Goal: Use online tool/utility: Utilize a website feature to perform a specific function

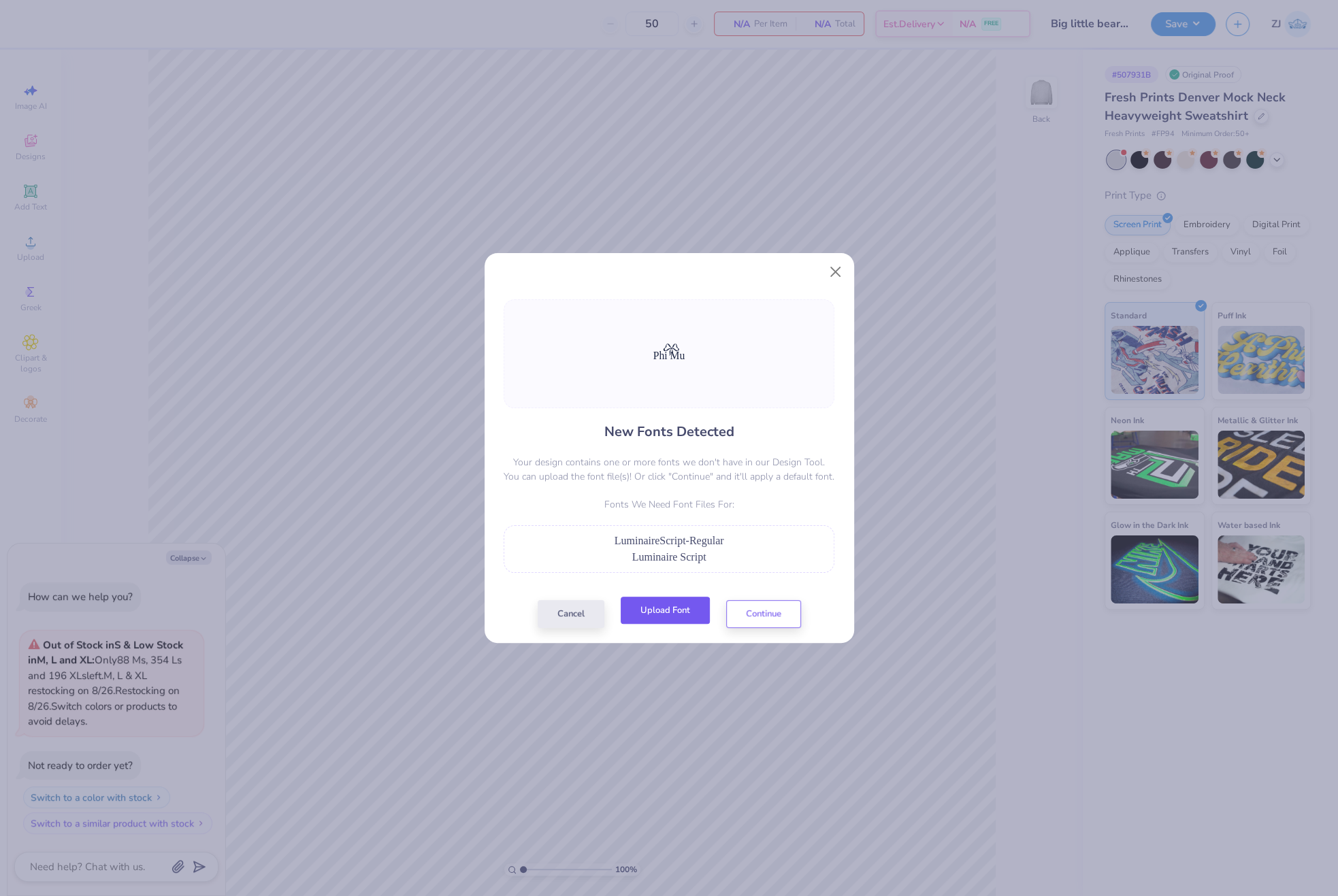
click at [689, 612] on button "Upload Font" at bounding box center [665, 611] width 89 height 28
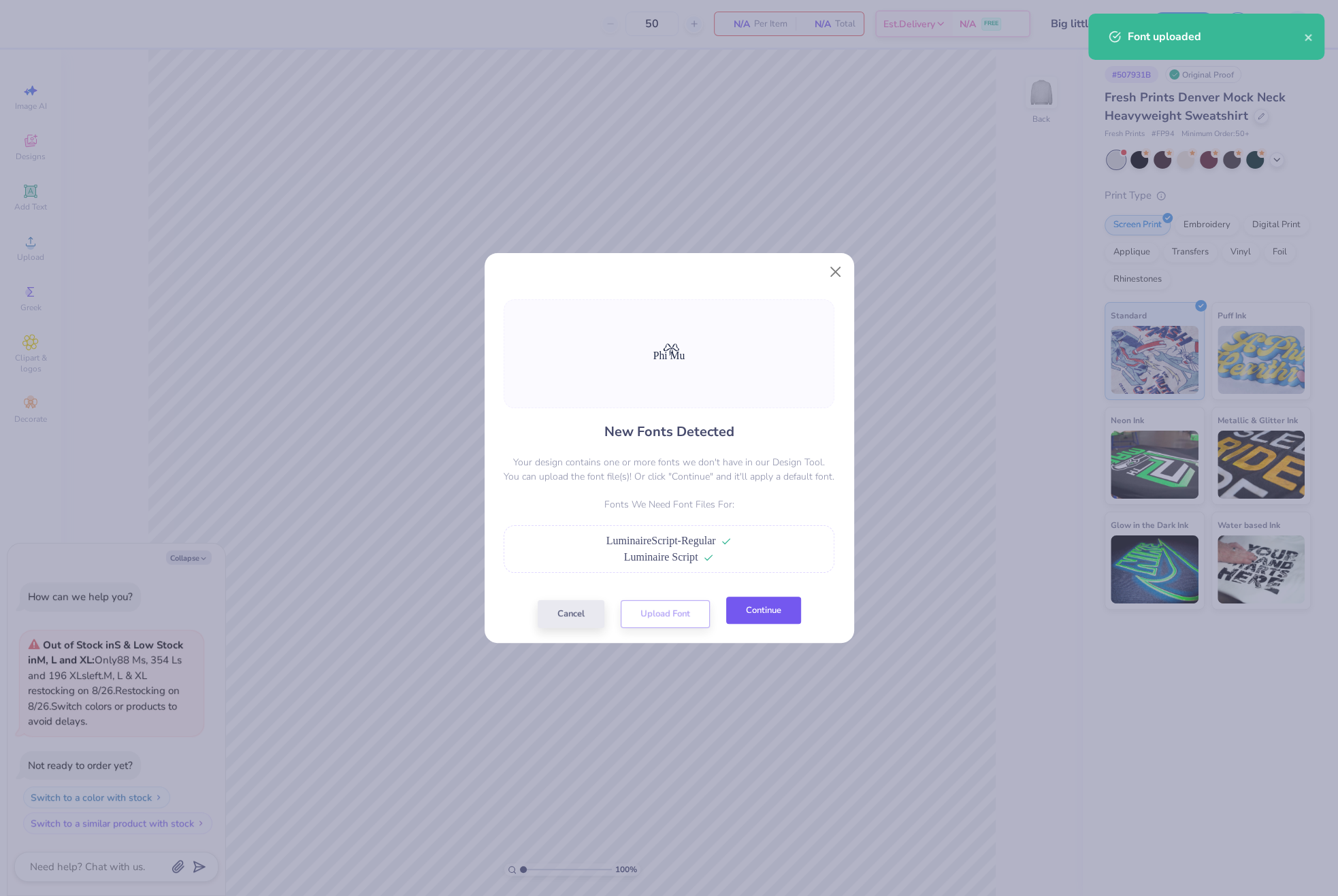
click at [757, 611] on button "Continue" at bounding box center [764, 611] width 75 height 28
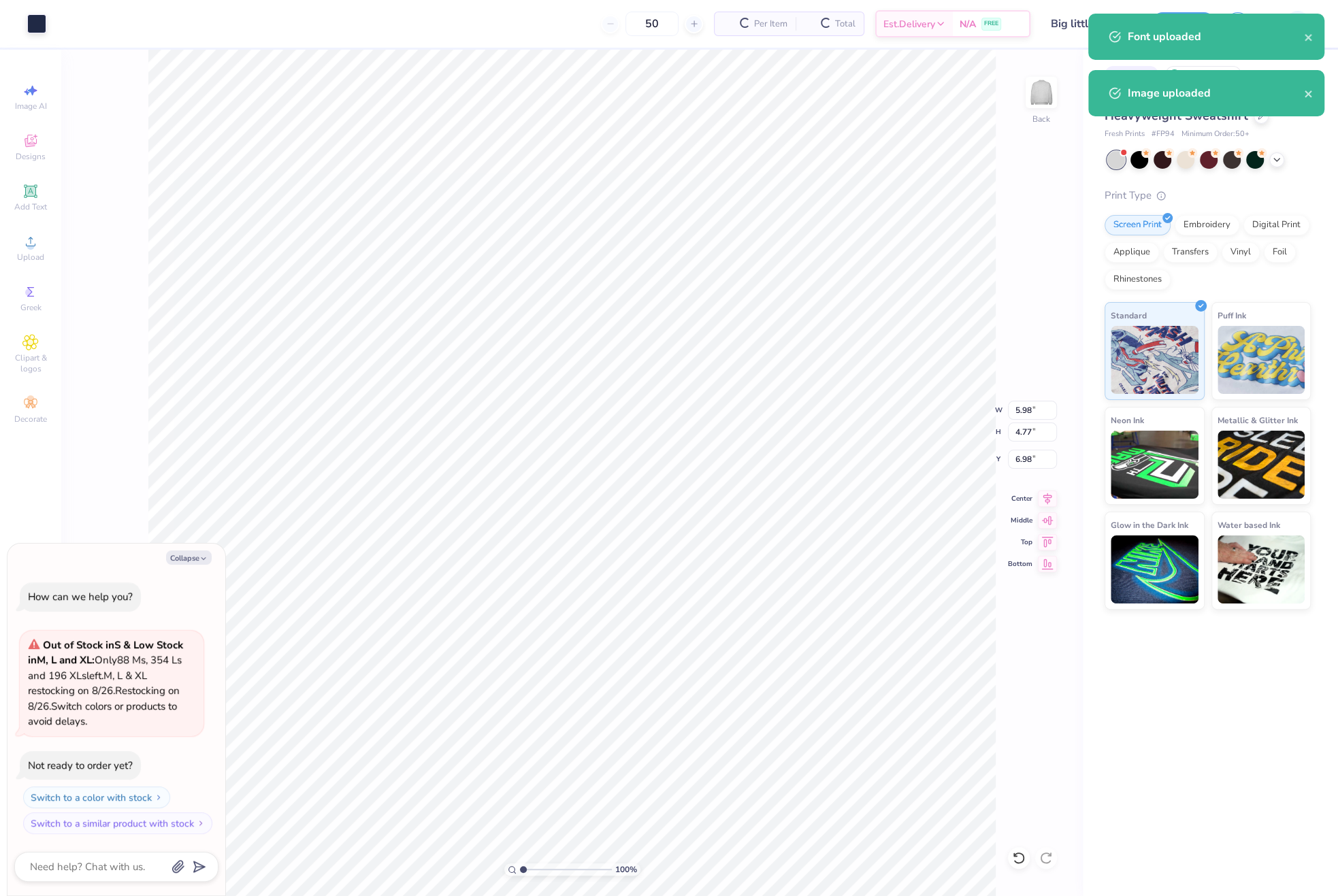
type textarea "x"
type input "11.85"
type input "2.92"
type input "10.10"
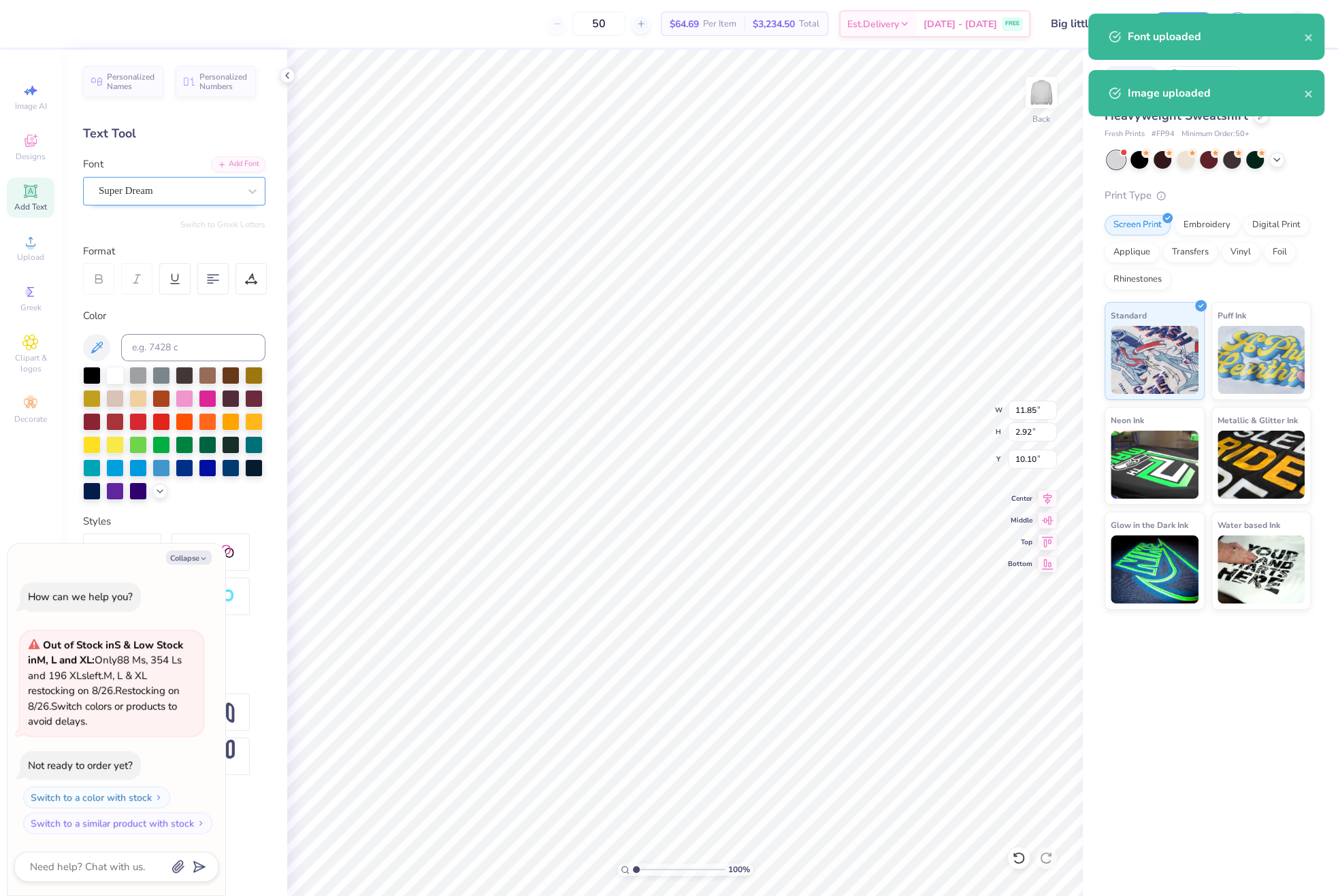
click at [135, 187] on div "Super Dream" at bounding box center [169, 191] width 143 height 21
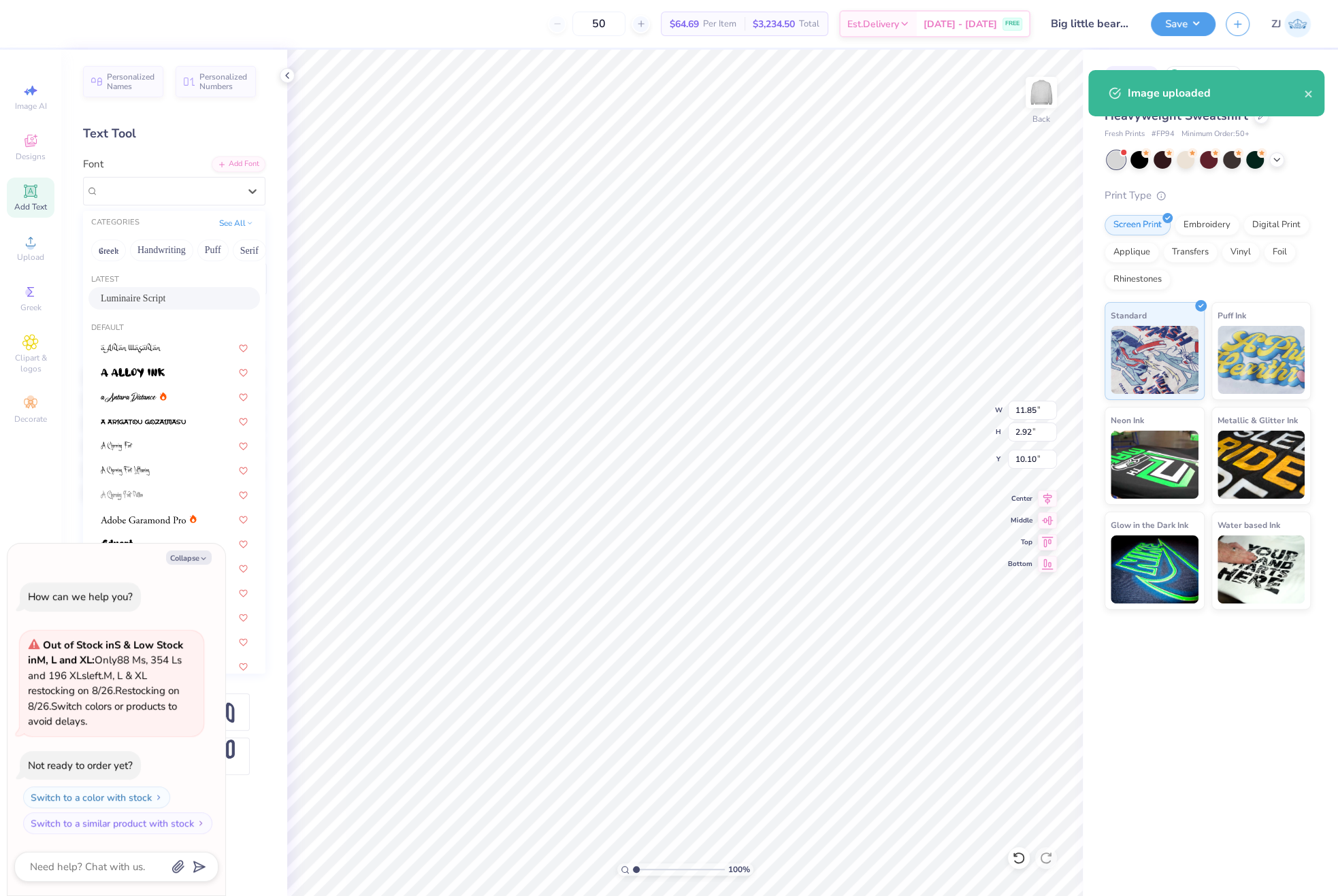
click at [150, 296] on span "Luminaire Script" at bounding box center [133, 298] width 65 height 14
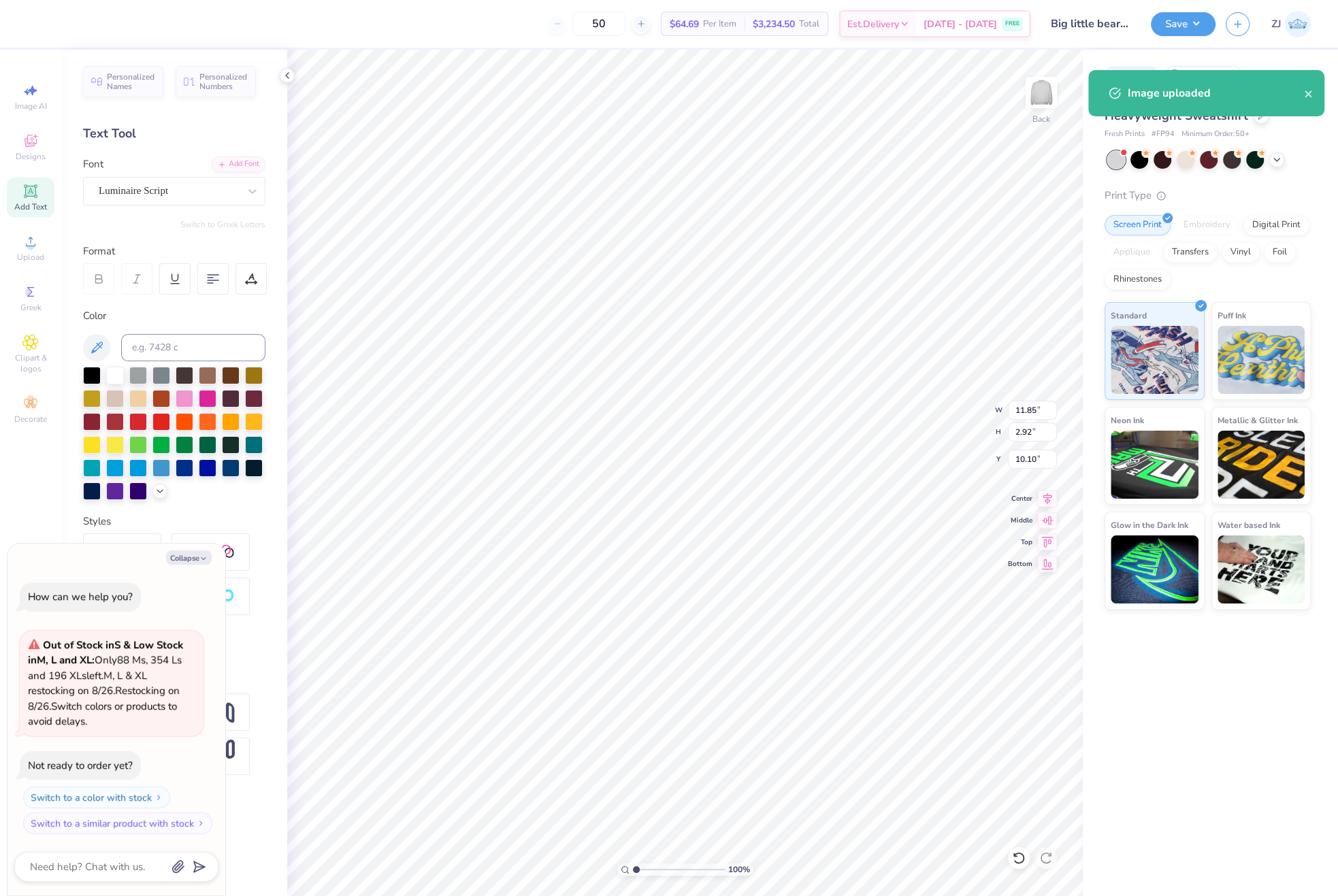
type textarea "x"
type input "12.21"
type input "3.46"
type textarea "x"
type input "9.64"
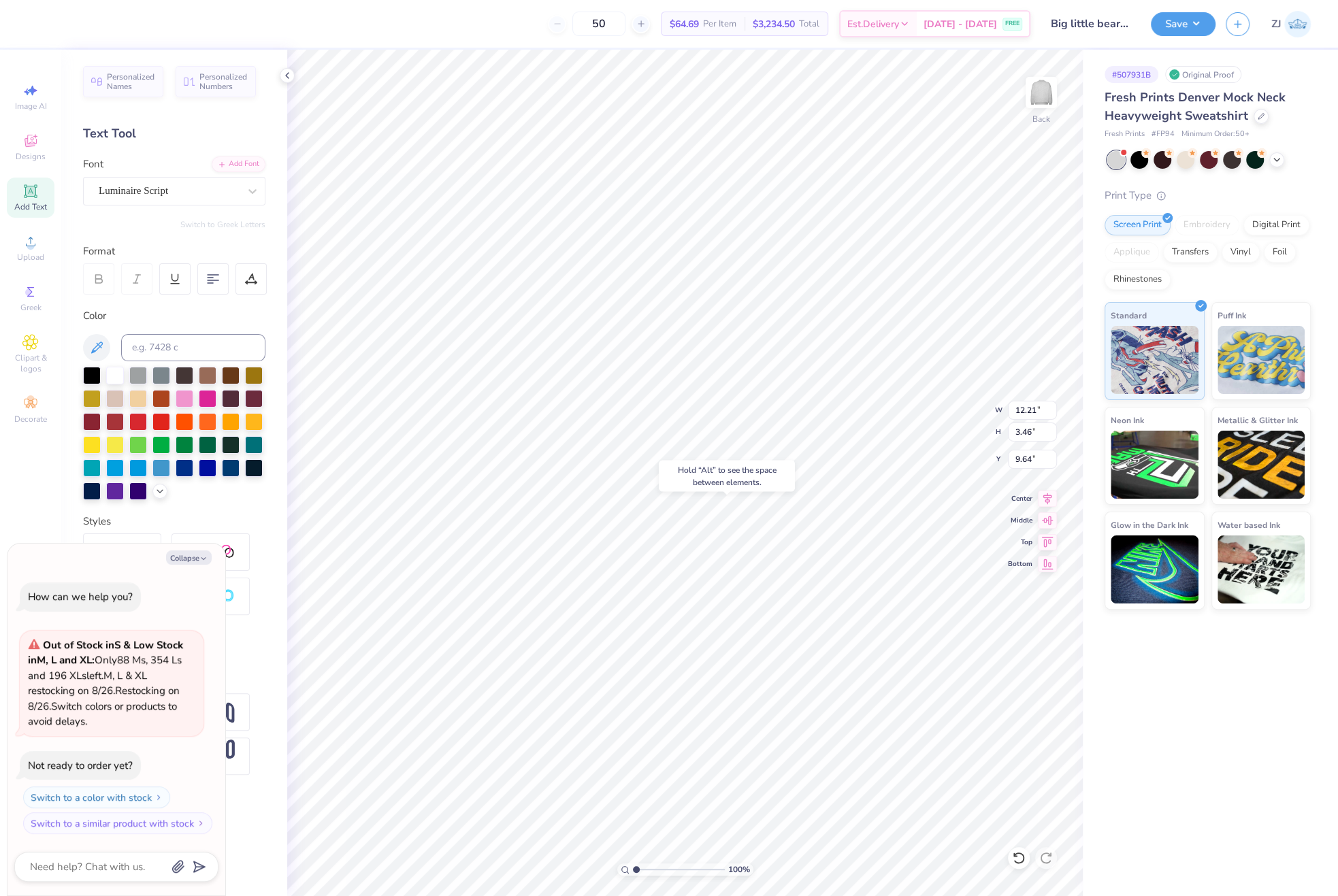
click at [752, 491] on div "Hold “Alt” to see the space between elements." at bounding box center [727, 475] width 145 height 39
type textarea "x"
type input "9.36"
type textarea "x"
type input "9.58"
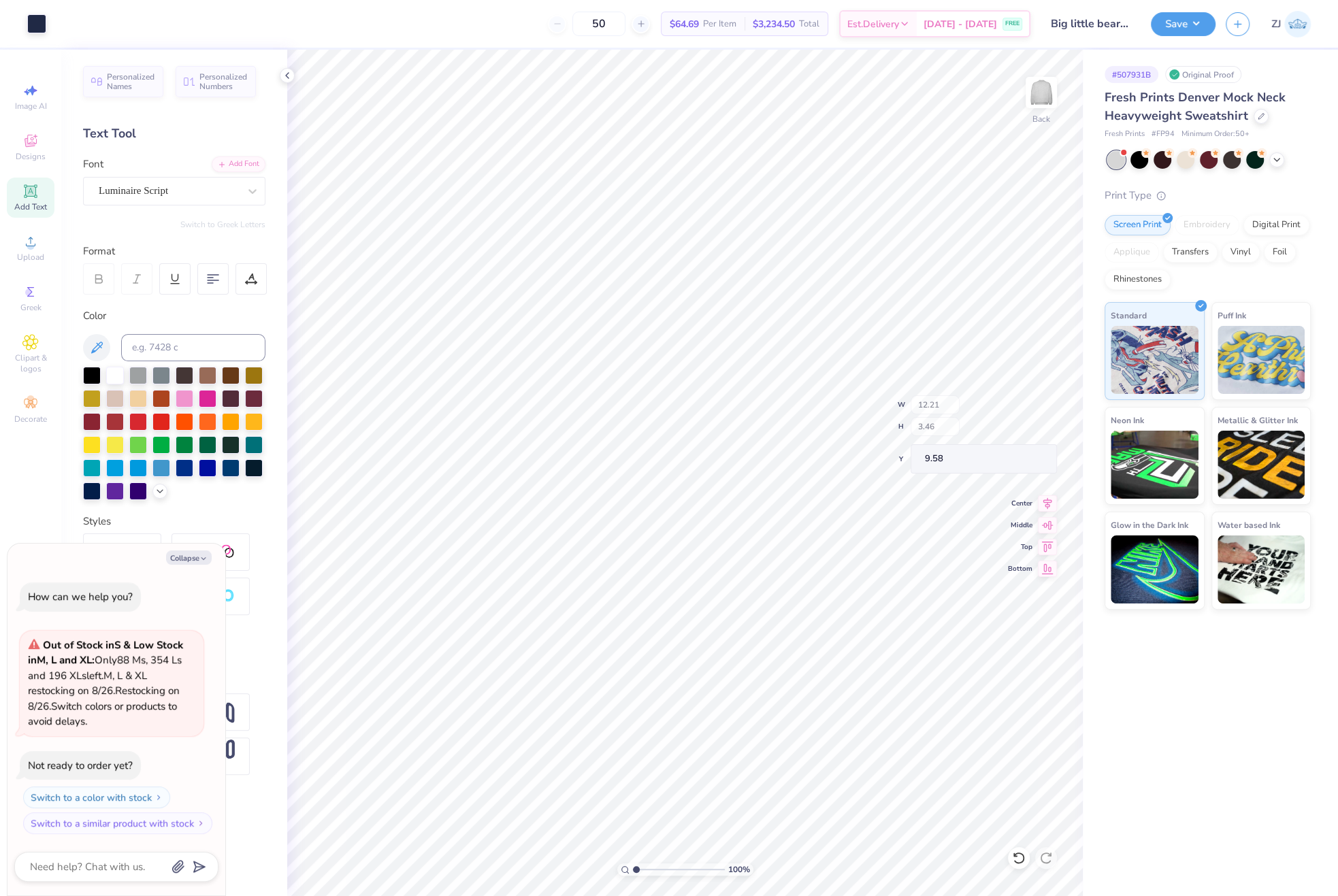
type textarea "x"
click at [1027, 416] on input "12.21" at bounding box center [1032, 410] width 49 height 19
type input "3.5"
type textarea "x"
type input "3.50"
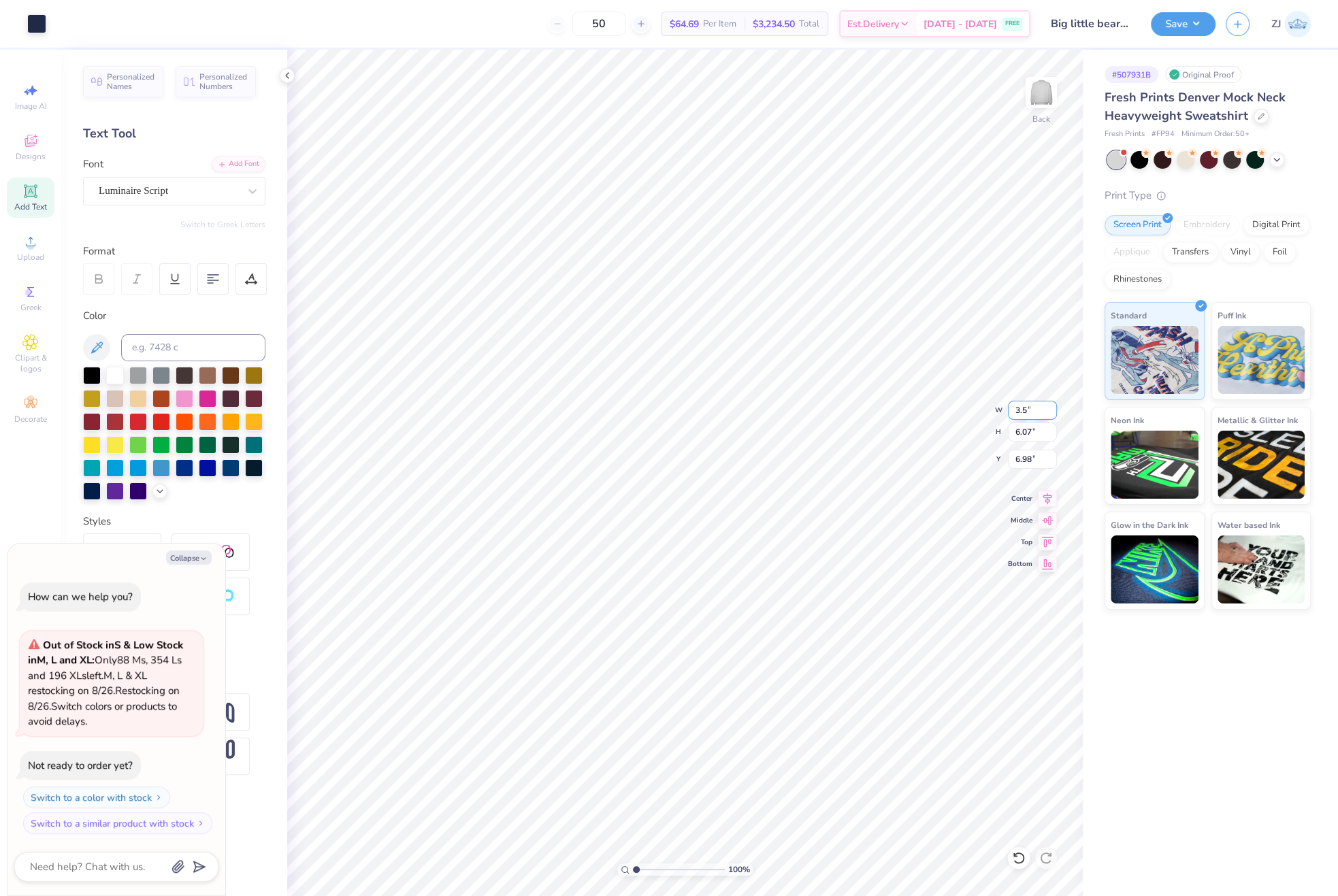
type input "1.74"
type input "9.14"
type textarea "x"
type input "3.00"
click at [1047, 82] on img at bounding box center [1041, 93] width 55 height 55
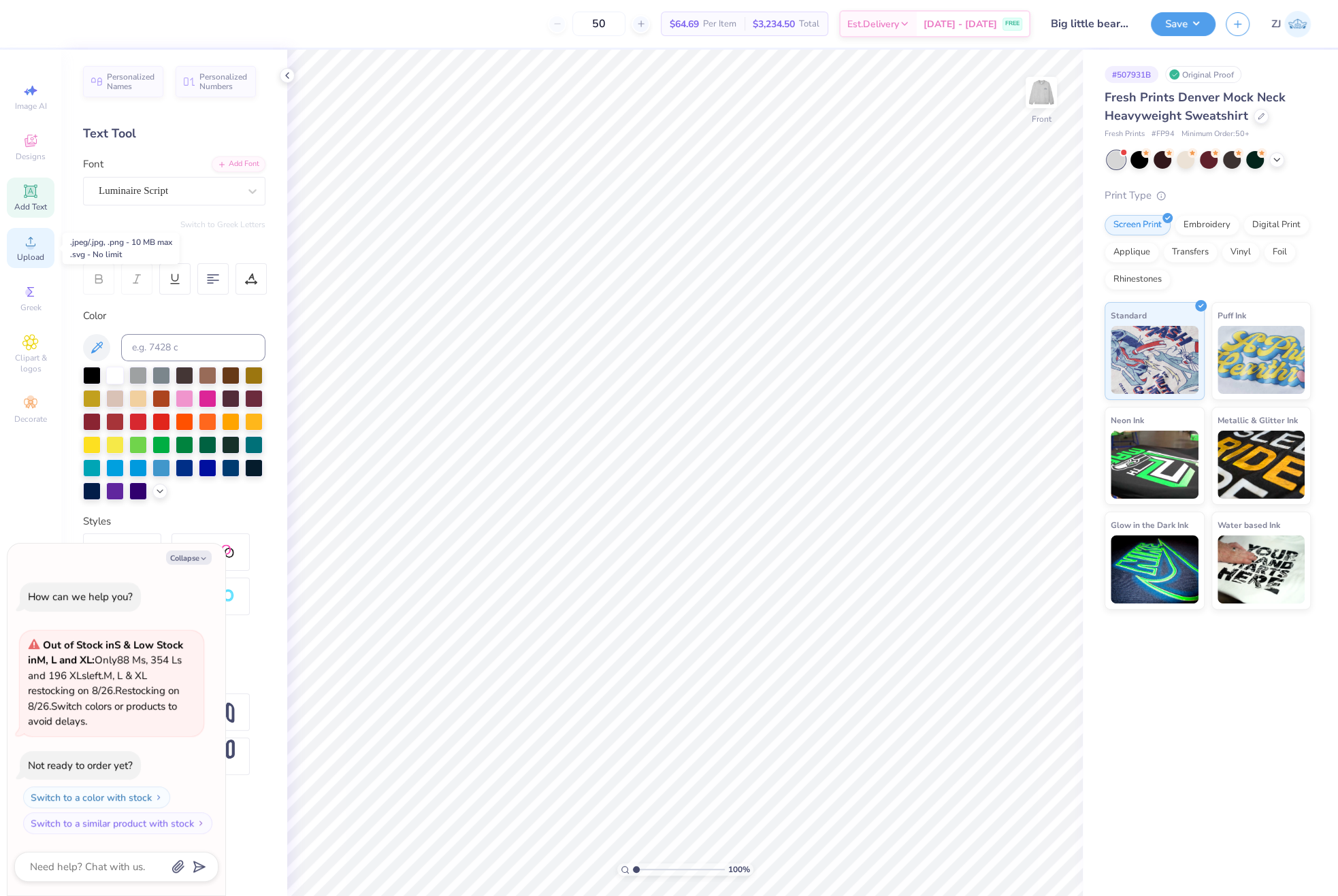
click at [23, 248] on icon at bounding box center [30, 241] width 16 height 16
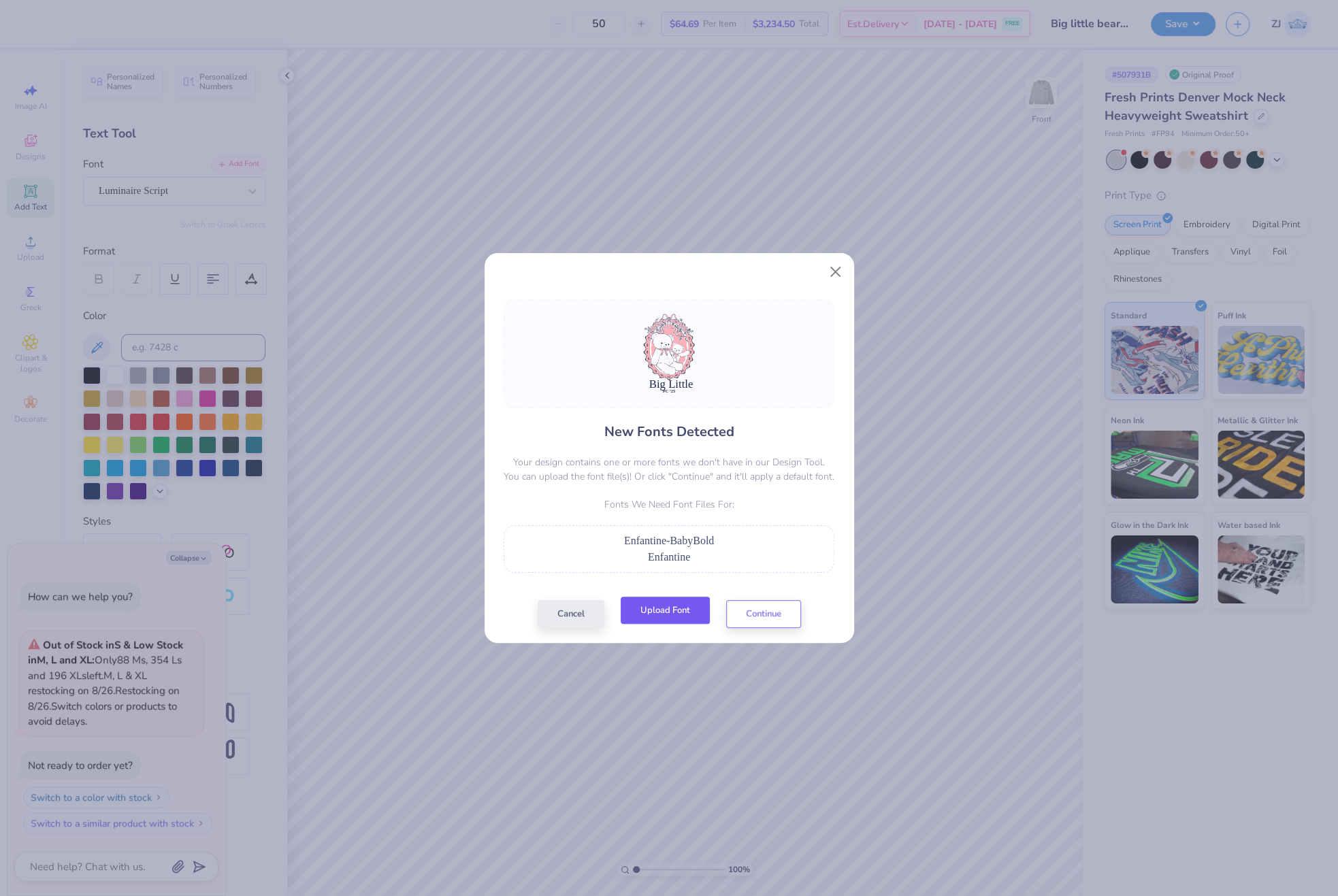
click at [682, 607] on button "Upload Font" at bounding box center [665, 611] width 89 height 28
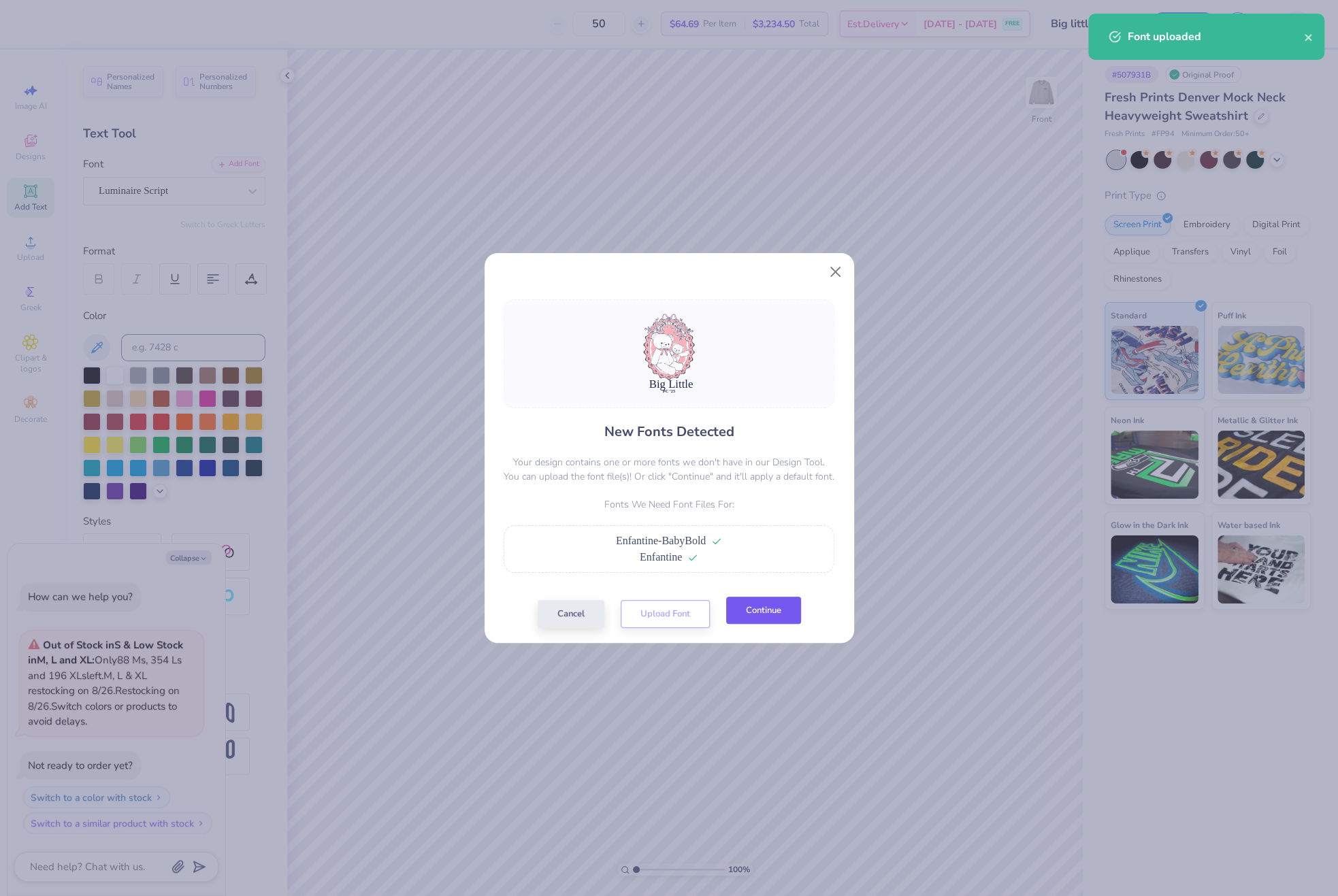
click at [764, 613] on button "Continue" at bounding box center [764, 611] width 75 height 28
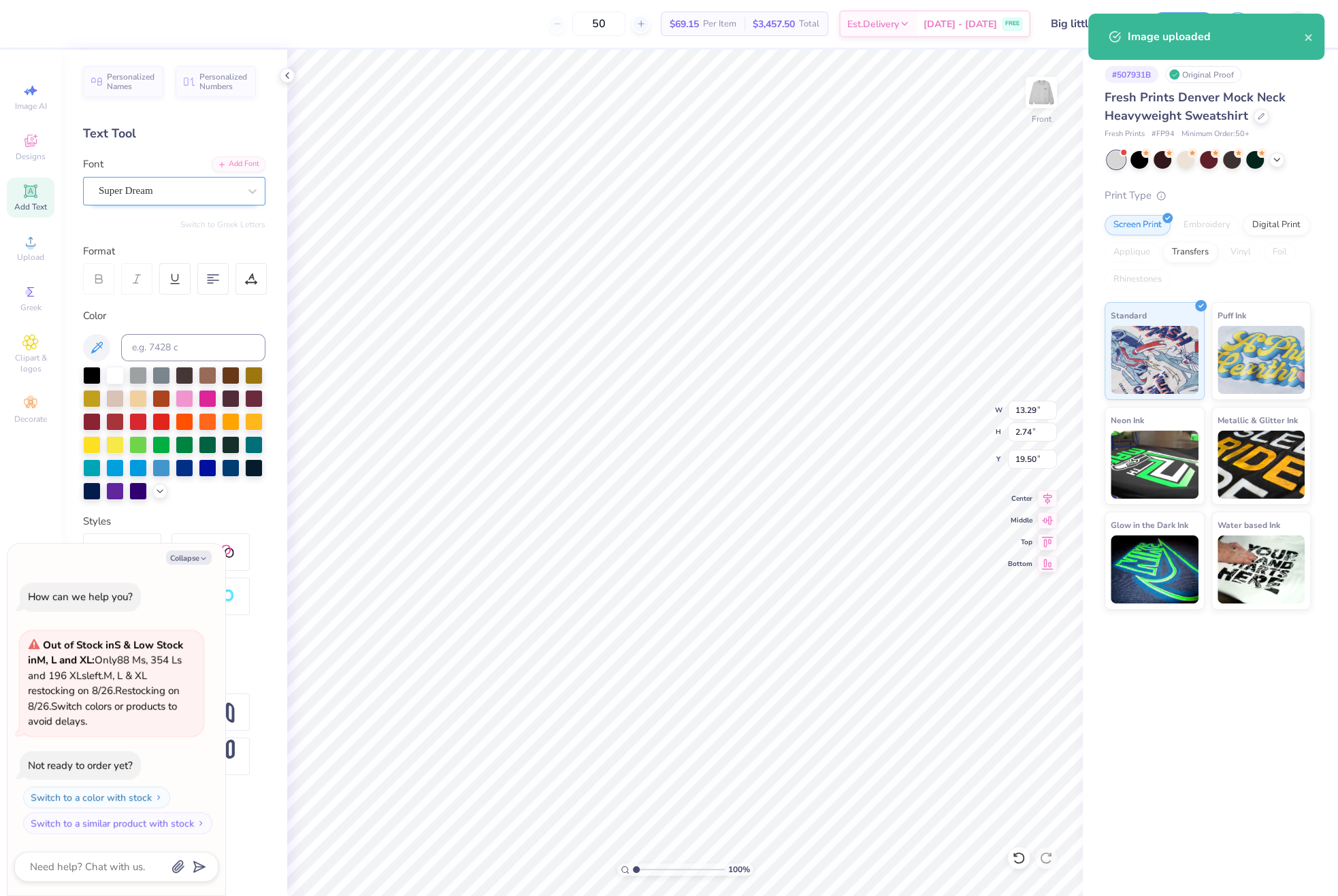
drag, startPoint x: 163, startPoint y: 170, endPoint x: 166, endPoint y: 189, distance: 19.2
click at [163, 172] on div "Font Super Dream" at bounding box center [174, 180] width 182 height 49
click at [167, 192] on div "Super Dream" at bounding box center [169, 191] width 143 height 21
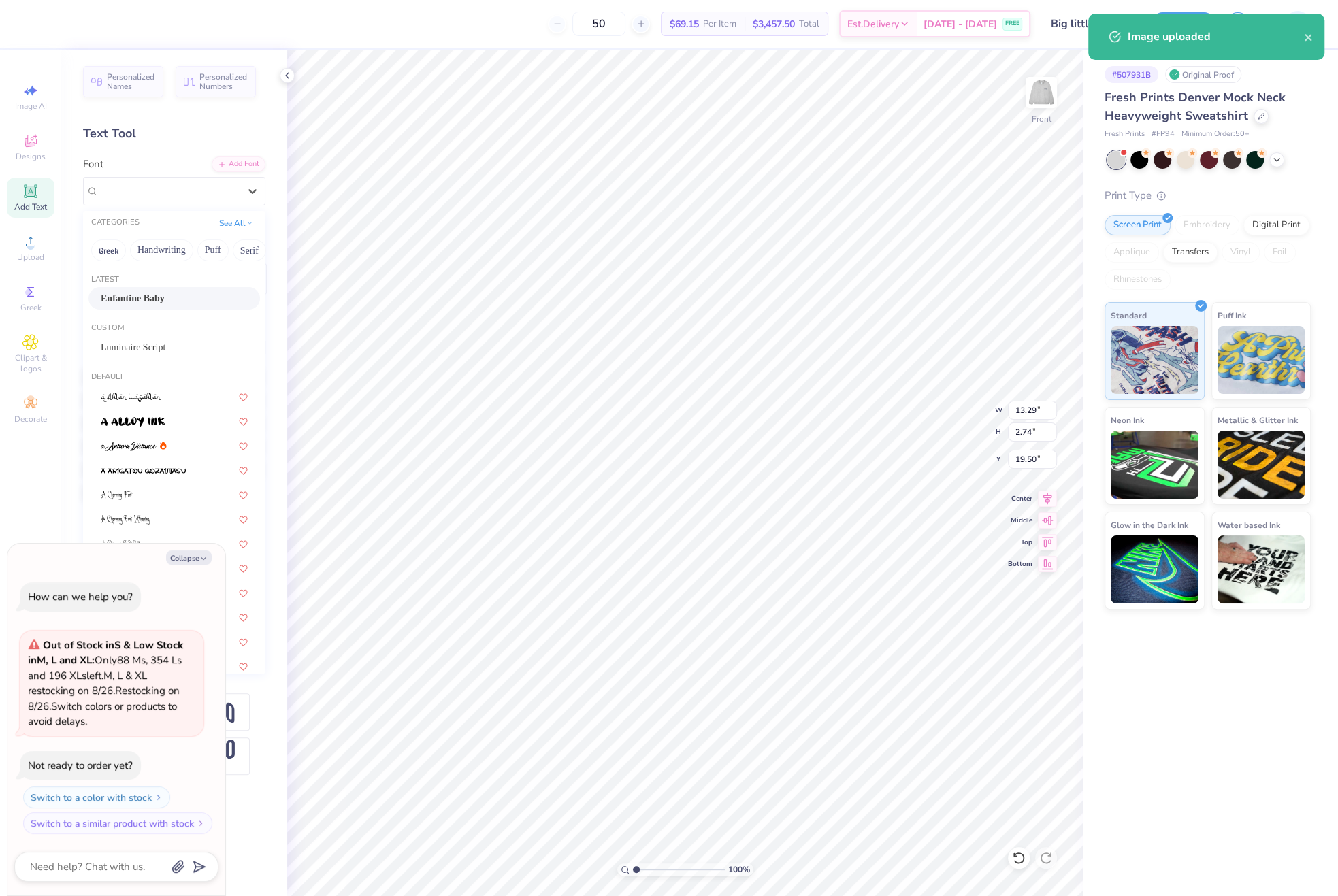
click at [145, 302] on span "Enfantine Baby" at bounding box center [133, 298] width 64 height 14
type textarea "x"
type input "12.31"
type input "3.45"
type input "19.10"
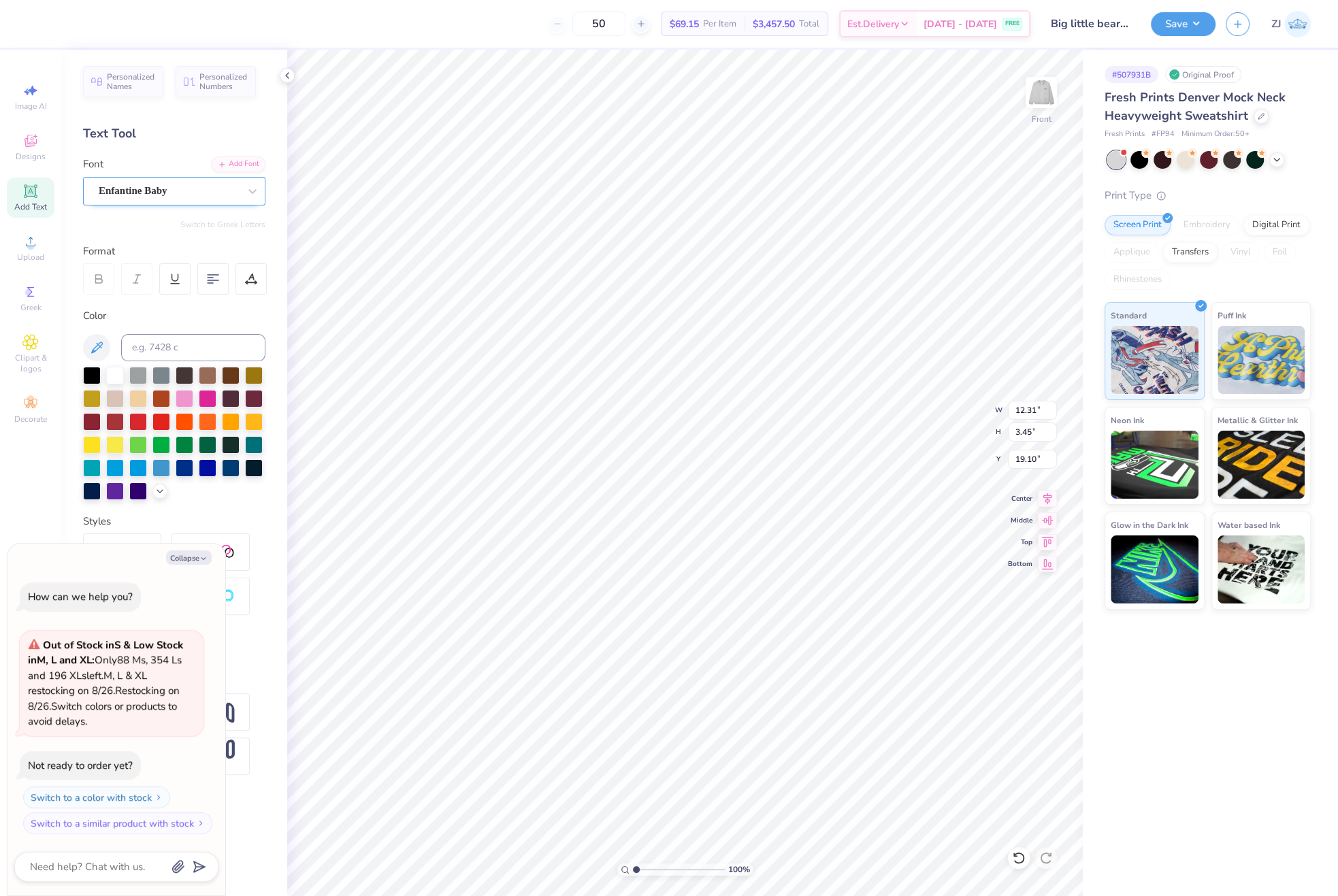
click at [134, 181] on div at bounding box center [168, 191] width 140 height 19
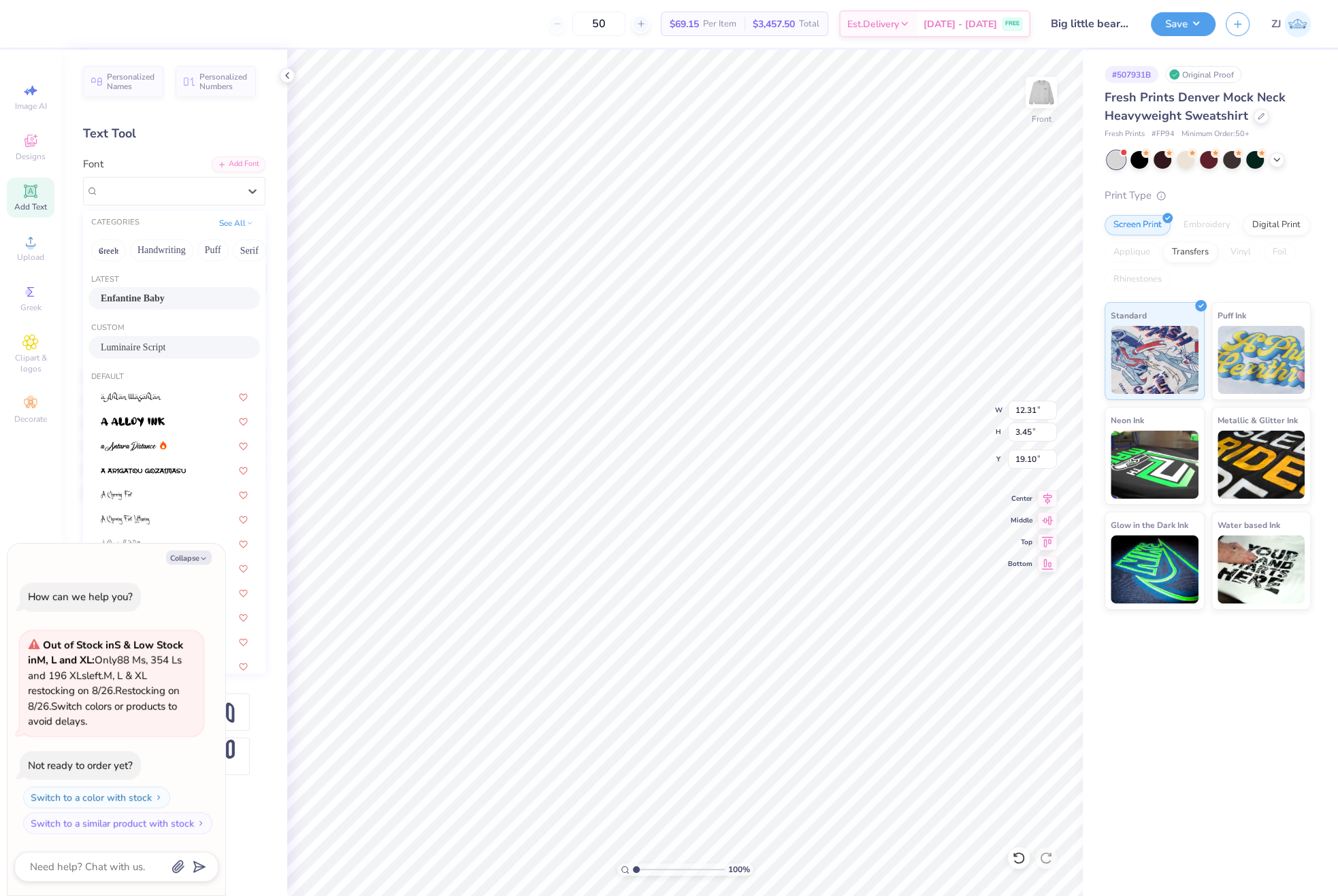
click at [150, 352] on span "Luminaire Script" at bounding box center [133, 347] width 65 height 14
type textarea "x"
type input "10.89"
type input "3.95"
type input "18.86"
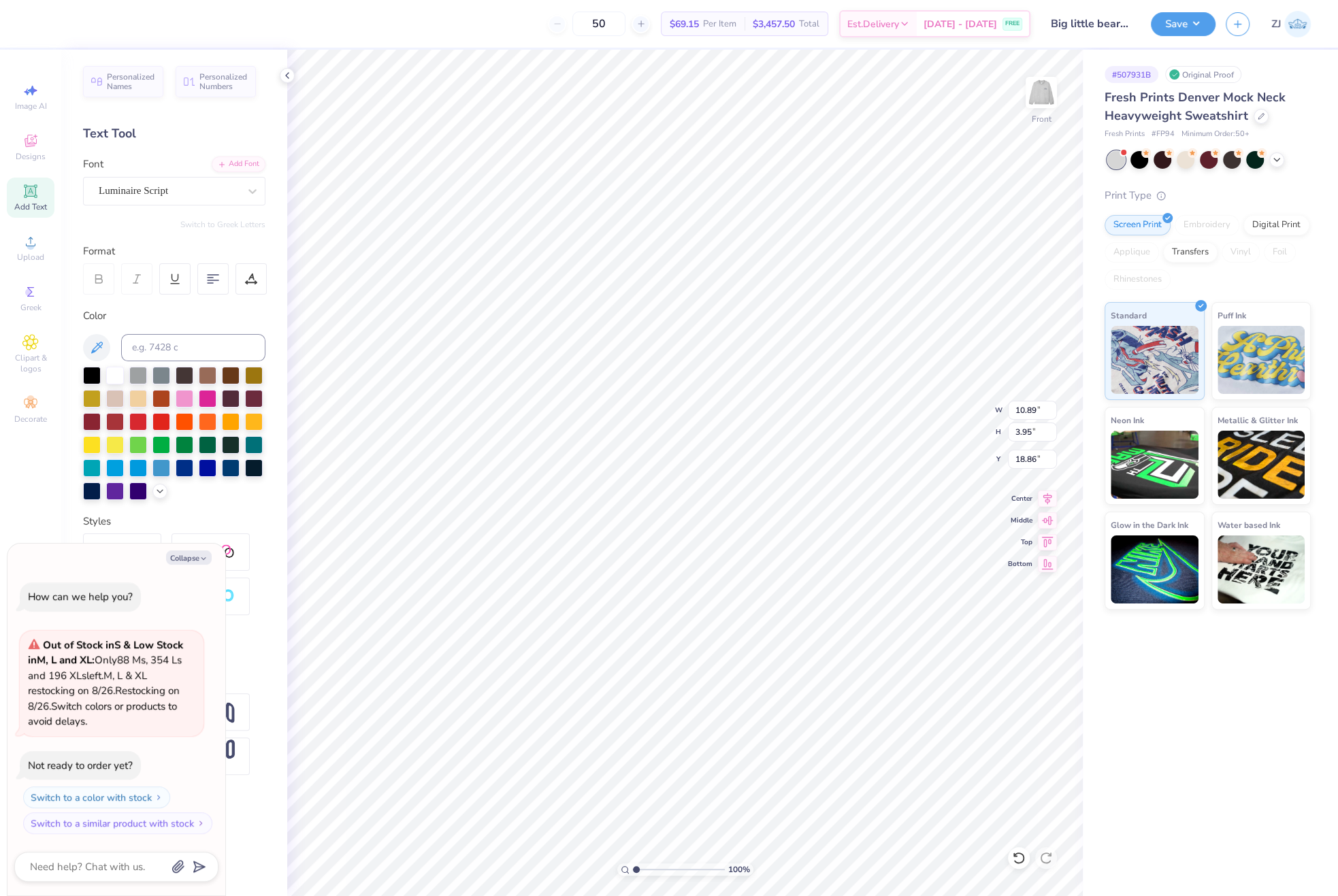
type textarea "x"
type input "3.31"
type input "0.84"
type input "22.15"
click at [162, 196] on div "Super Dream" at bounding box center [169, 191] width 143 height 21
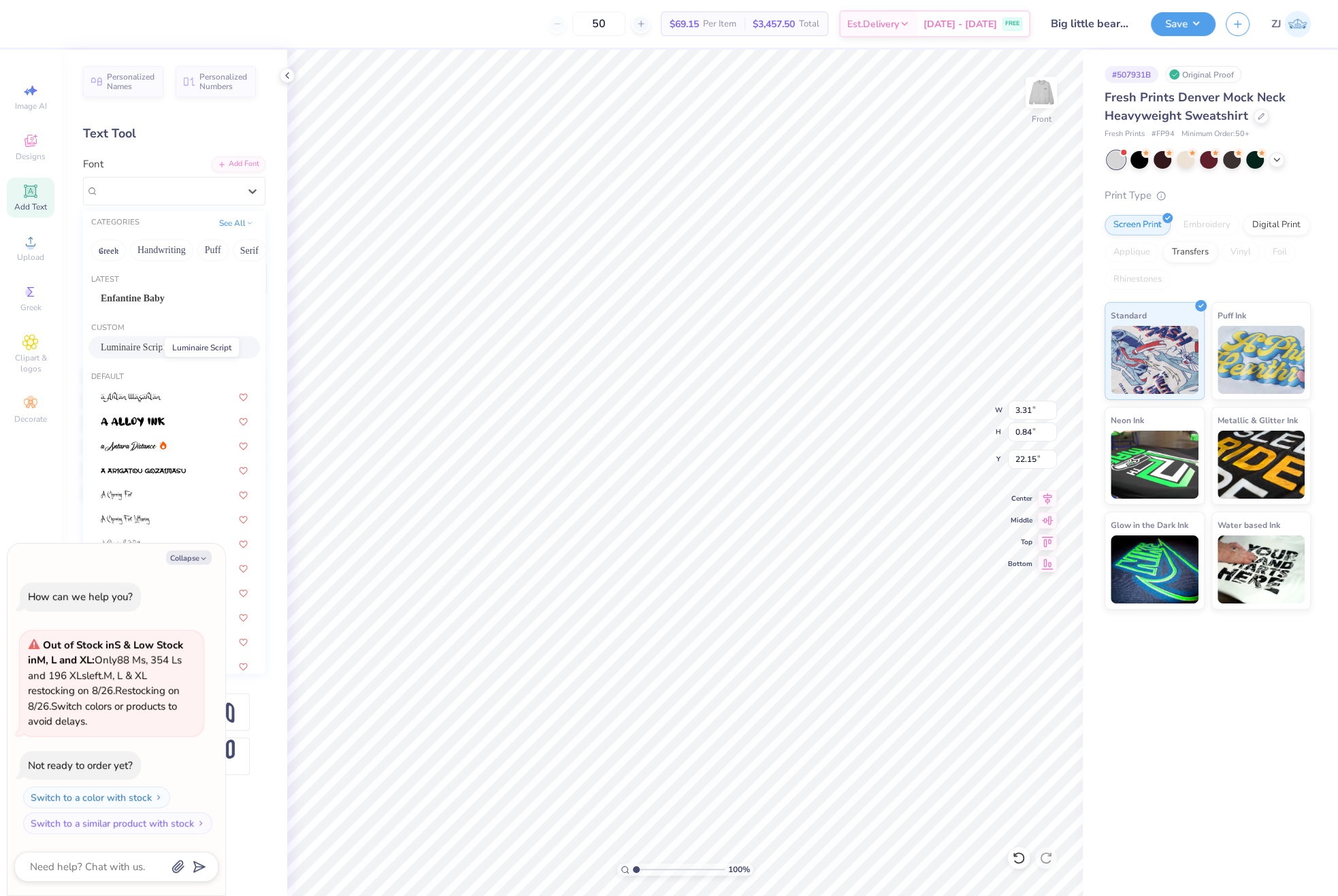
click at [143, 285] on div "Latest Enfantine Baby" at bounding box center [174, 293] width 182 height 49
click at [150, 302] on span "Enfantine Baby" at bounding box center [133, 298] width 64 height 14
type textarea "x"
type input "3.28"
type input "0.91"
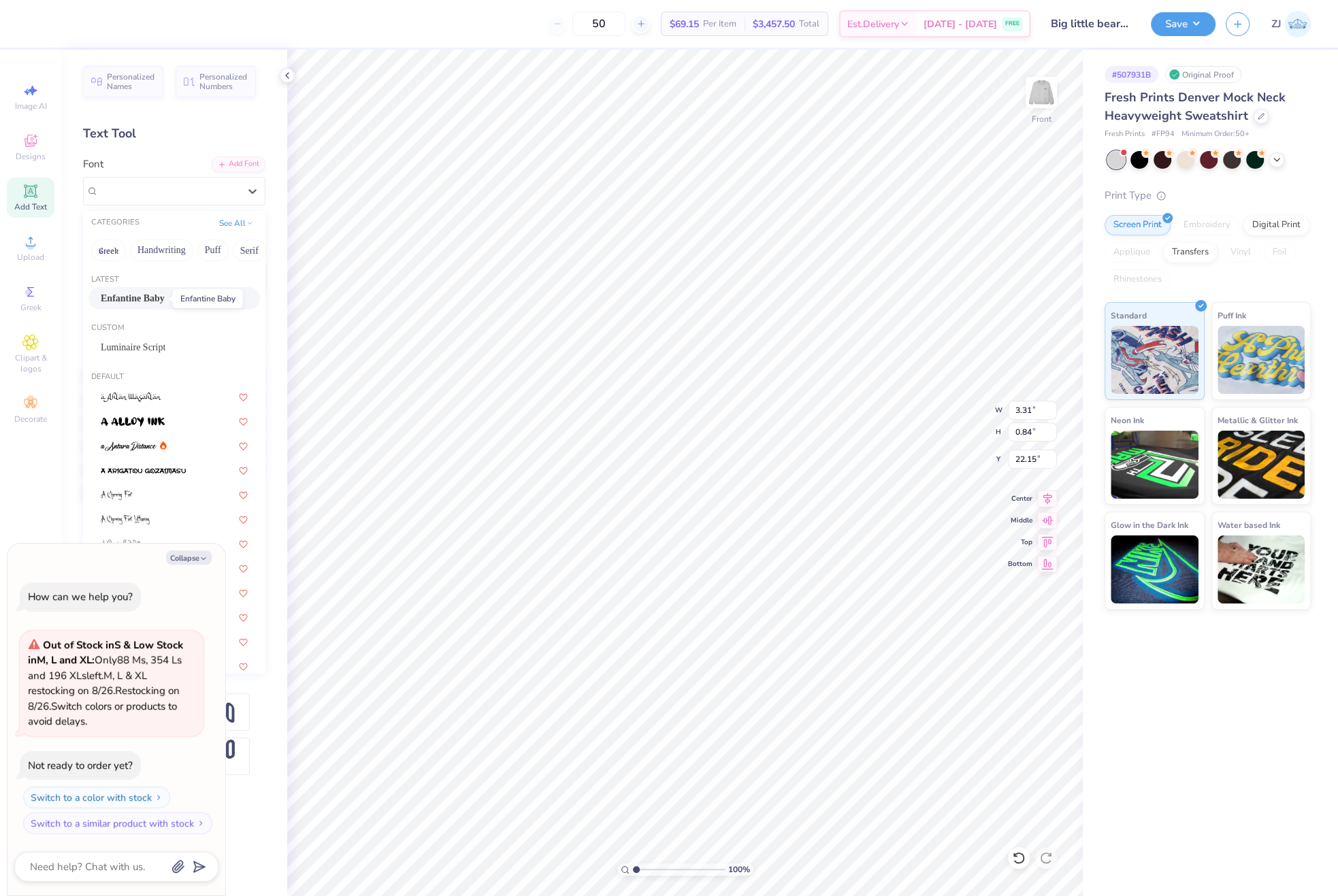
type input "22.18"
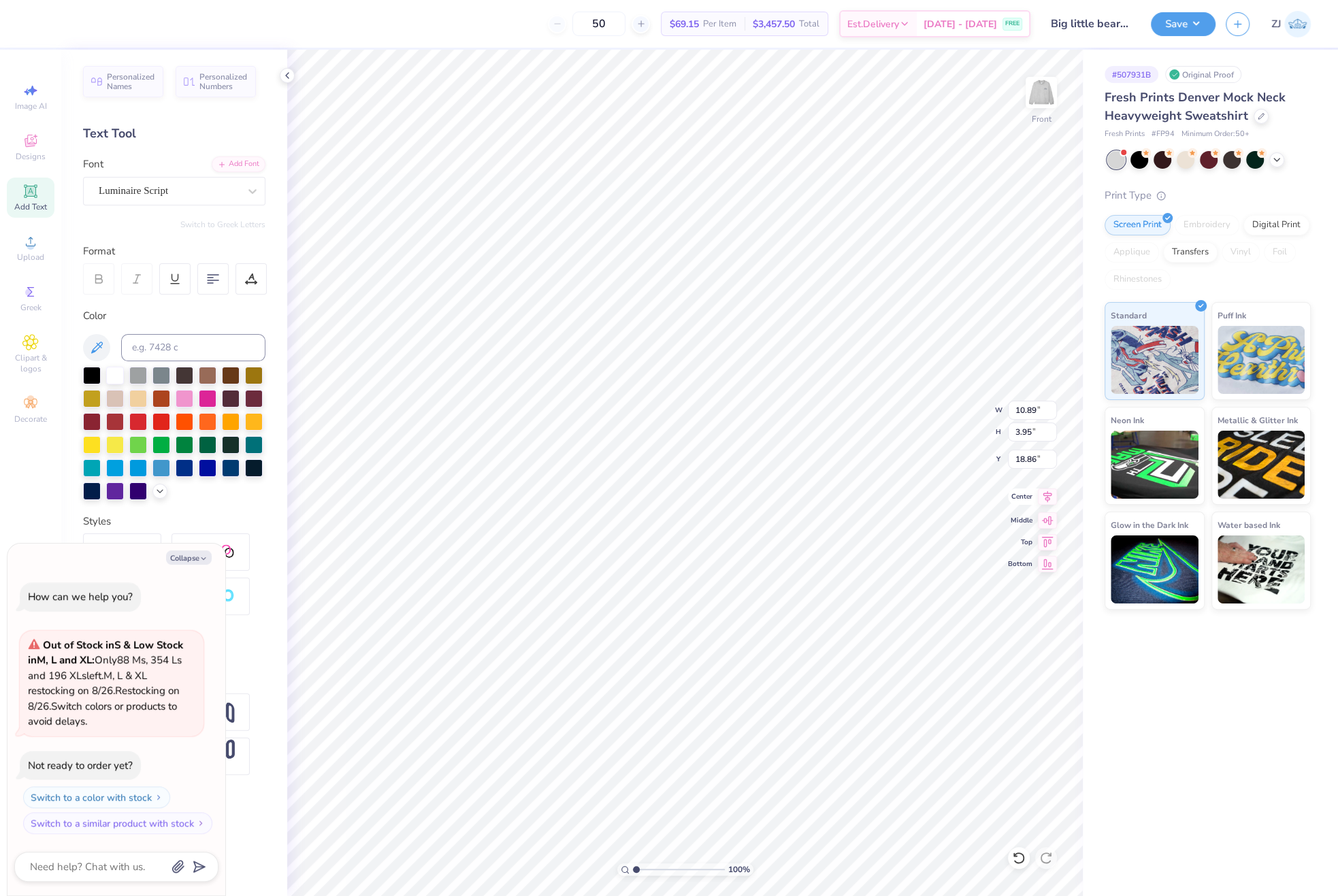
click at [1040, 497] on icon at bounding box center [1047, 496] width 19 height 16
type textarea "x"
type input "3.28"
type input "0.91"
type input "22.18"
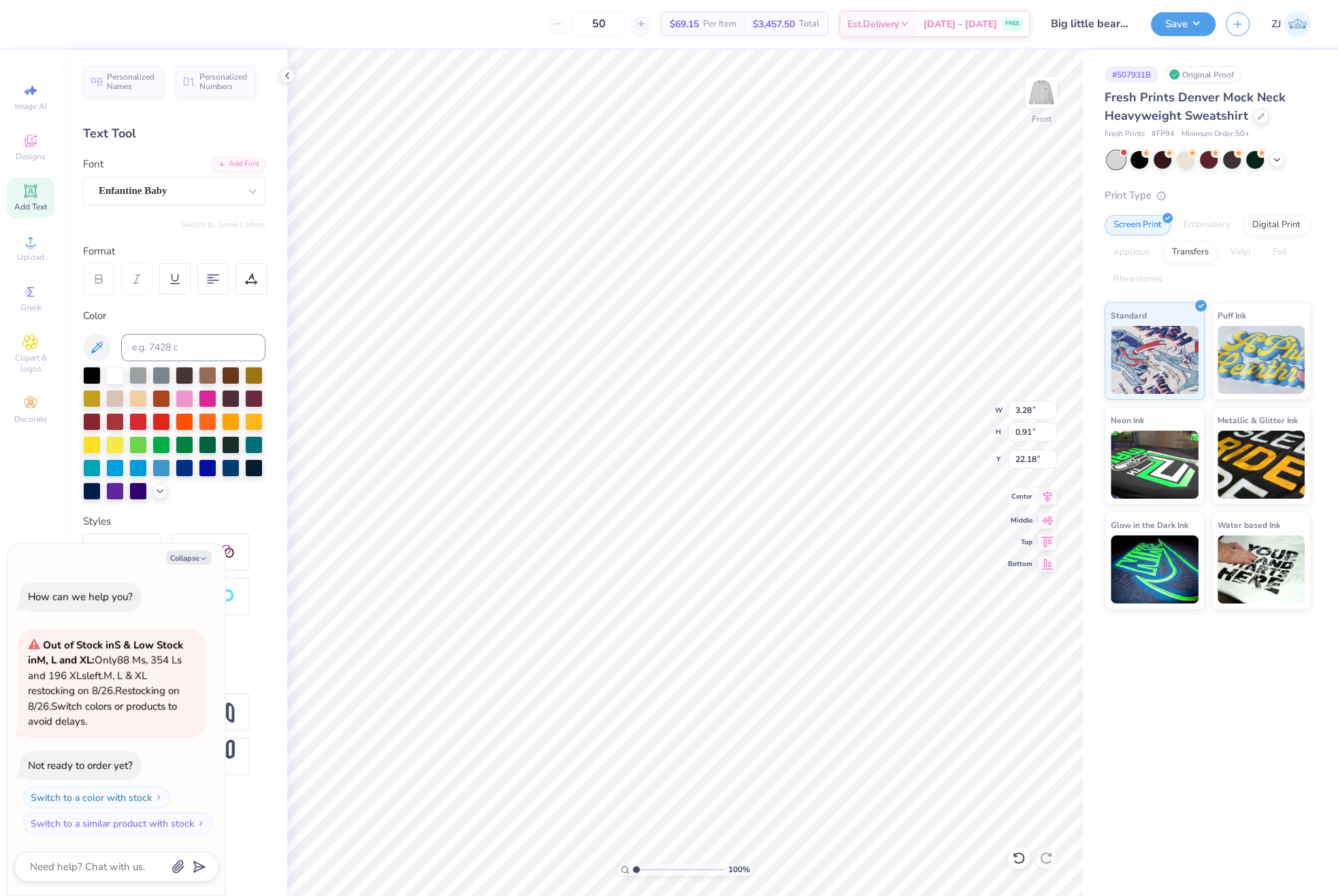
click at [1041, 491] on icon at bounding box center [1047, 496] width 19 height 16
click at [1029, 432] on input "21.36" at bounding box center [1032, 432] width 49 height 19
click at [1040, 494] on icon at bounding box center [1047, 496] width 19 height 16
type textarea "x"
click at [1025, 437] on input "21.36" at bounding box center [1032, 432] width 49 height 19
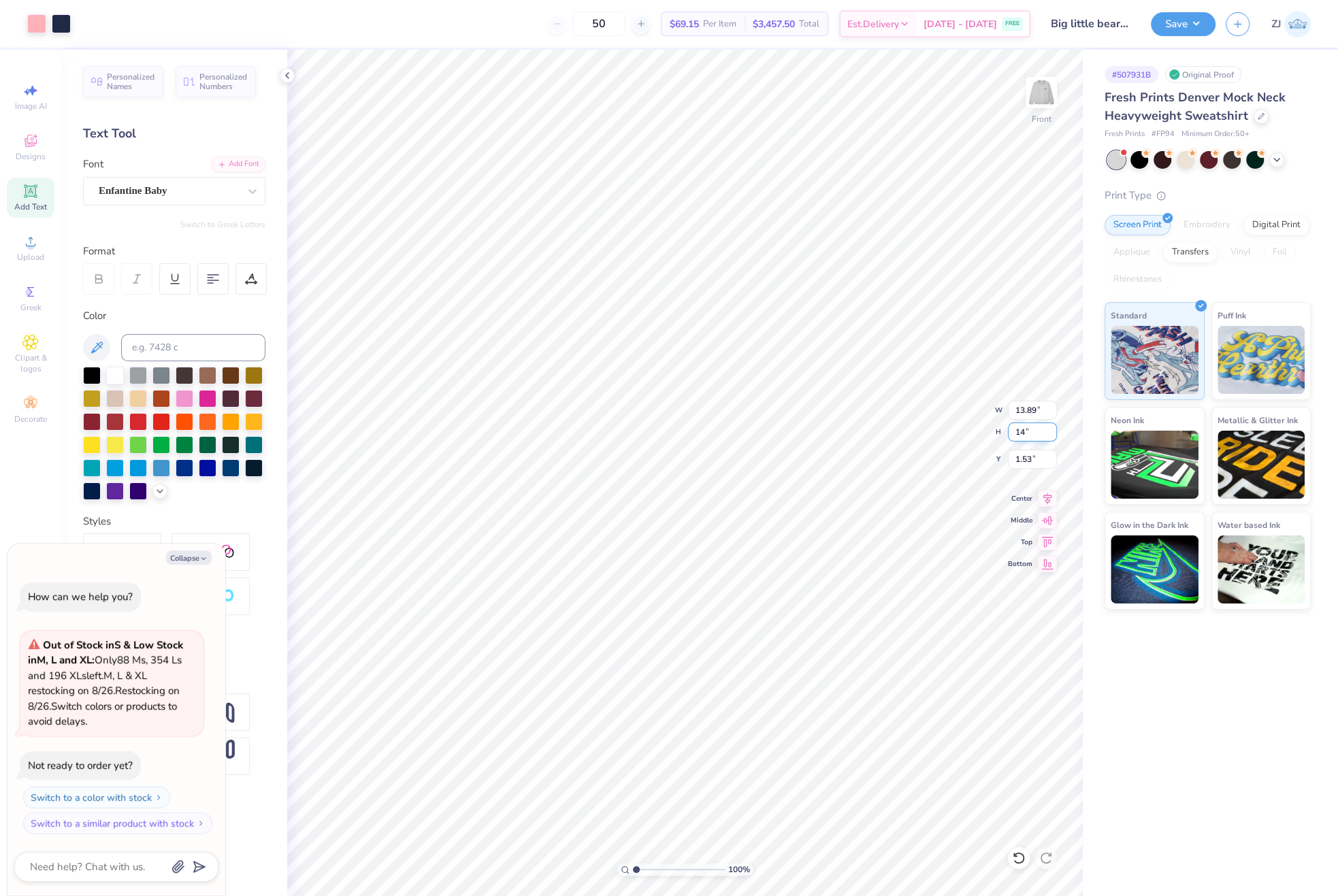
type input "14"
type textarea "x"
type input "9.11"
type input "14.00"
type input "5.21"
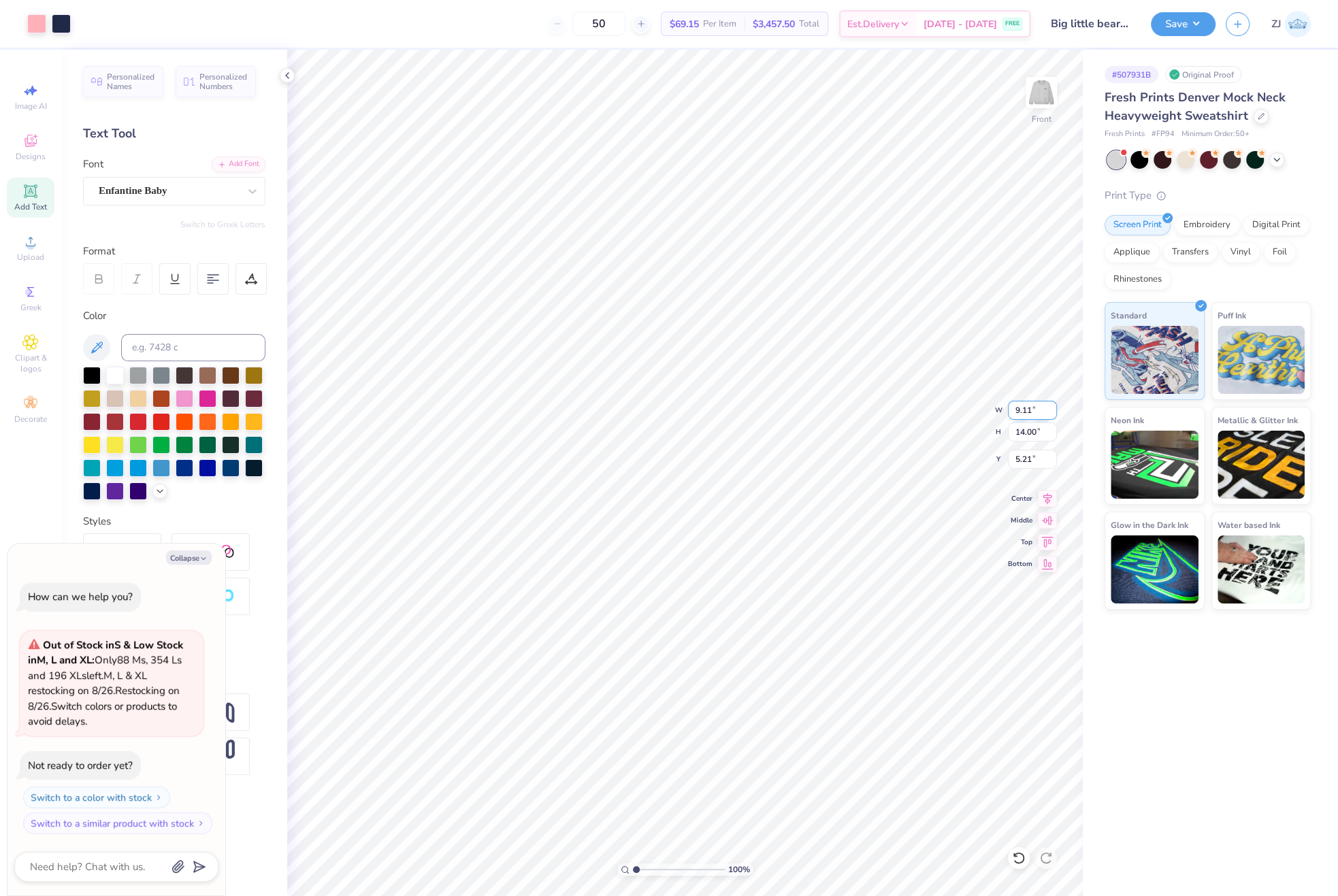
click at [1040, 412] on input "9.11" at bounding box center [1032, 410] width 49 height 19
type input "10"
type textarea "x"
type input "10.00"
type input "15.37"
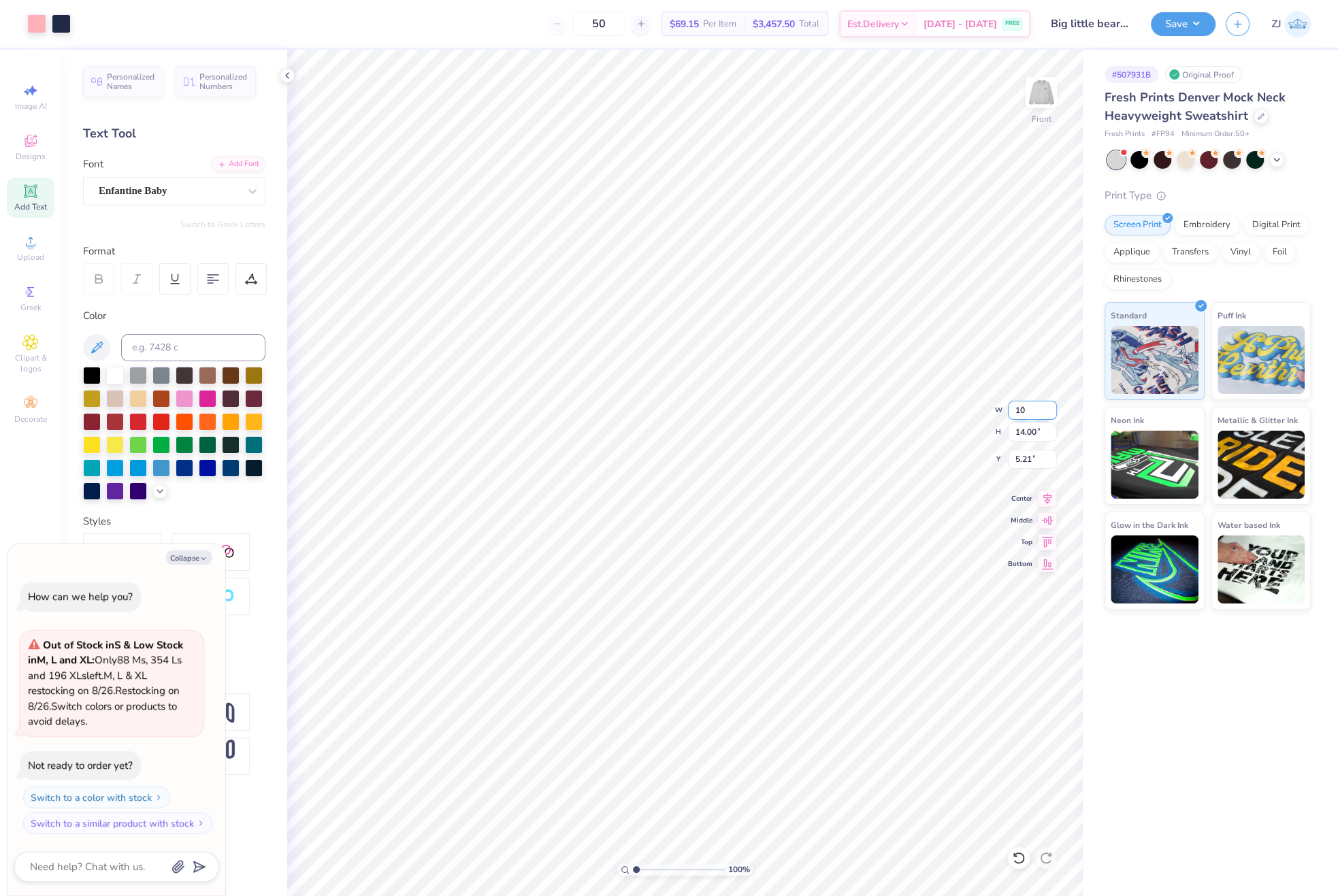
type input "4.52"
click at [1043, 434] on input "15.37" at bounding box center [1032, 432] width 49 height 19
type input "15"
type textarea "x"
type input "9.76"
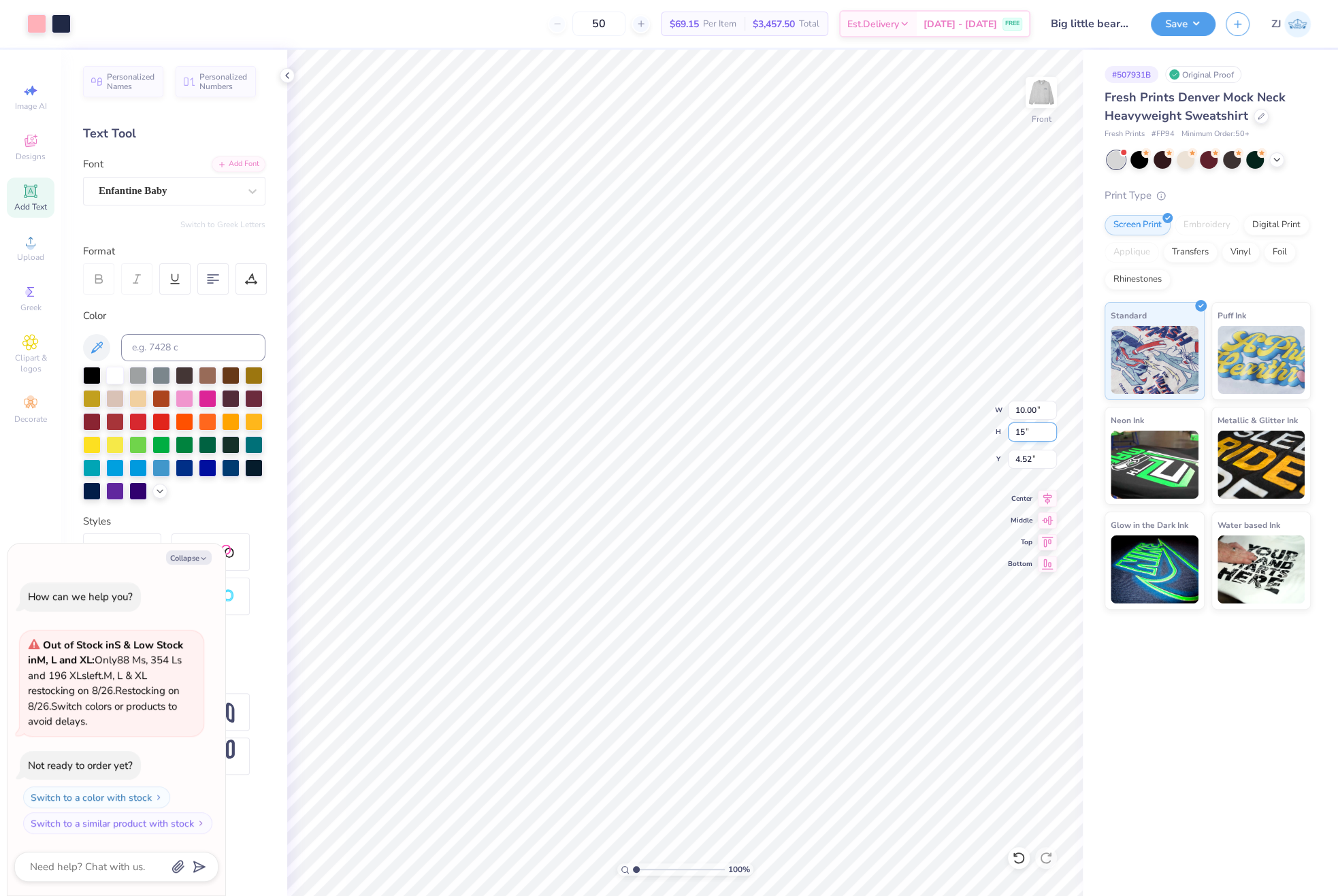
type input "15.00"
click at [1040, 465] on input "4.71" at bounding box center [1032, 459] width 49 height 19
type input "3"
type textarea "x"
type input "3.00"
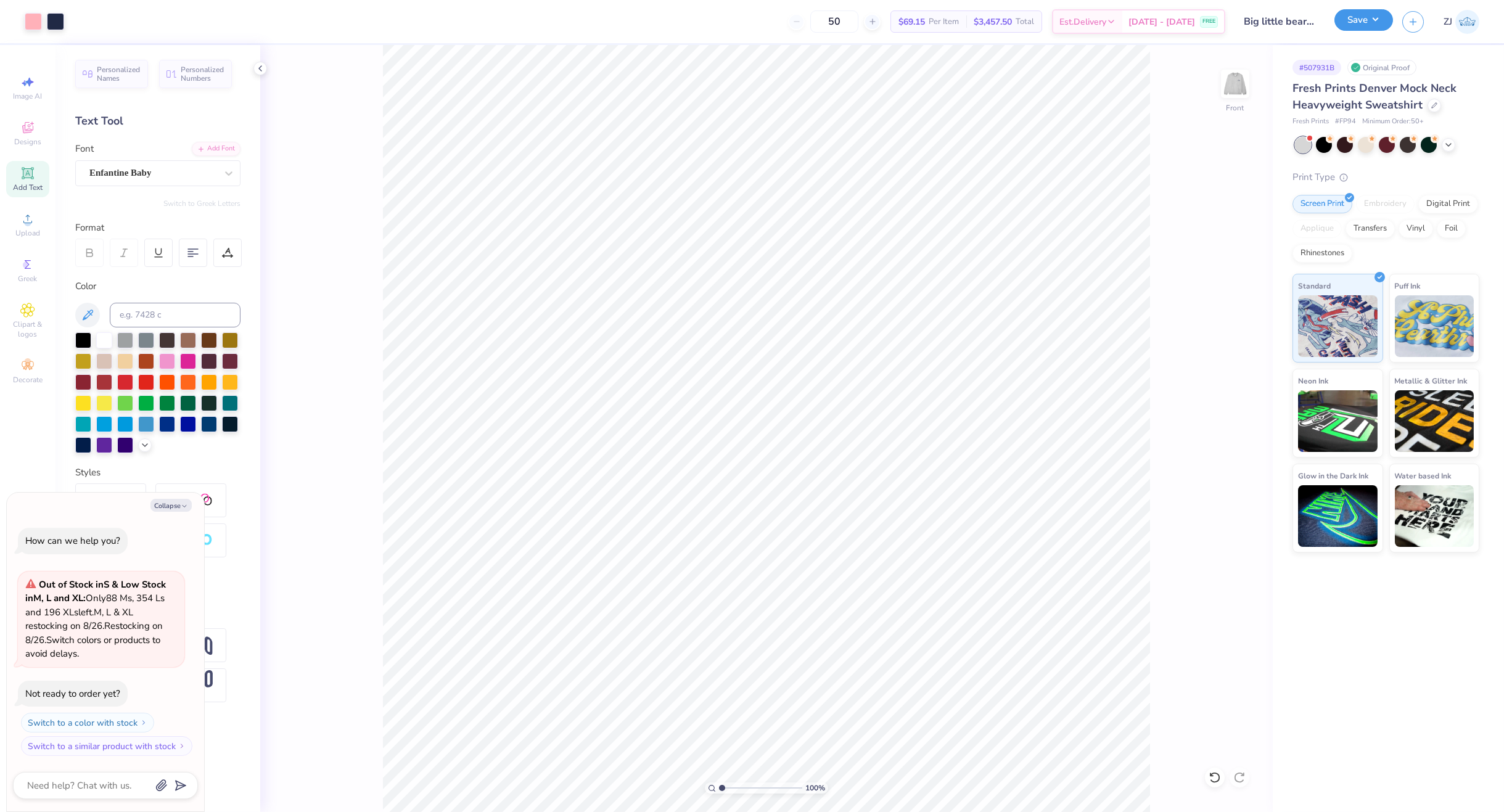
click at [1212, 25] on button "Save" at bounding box center [1363, 20] width 59 height 21
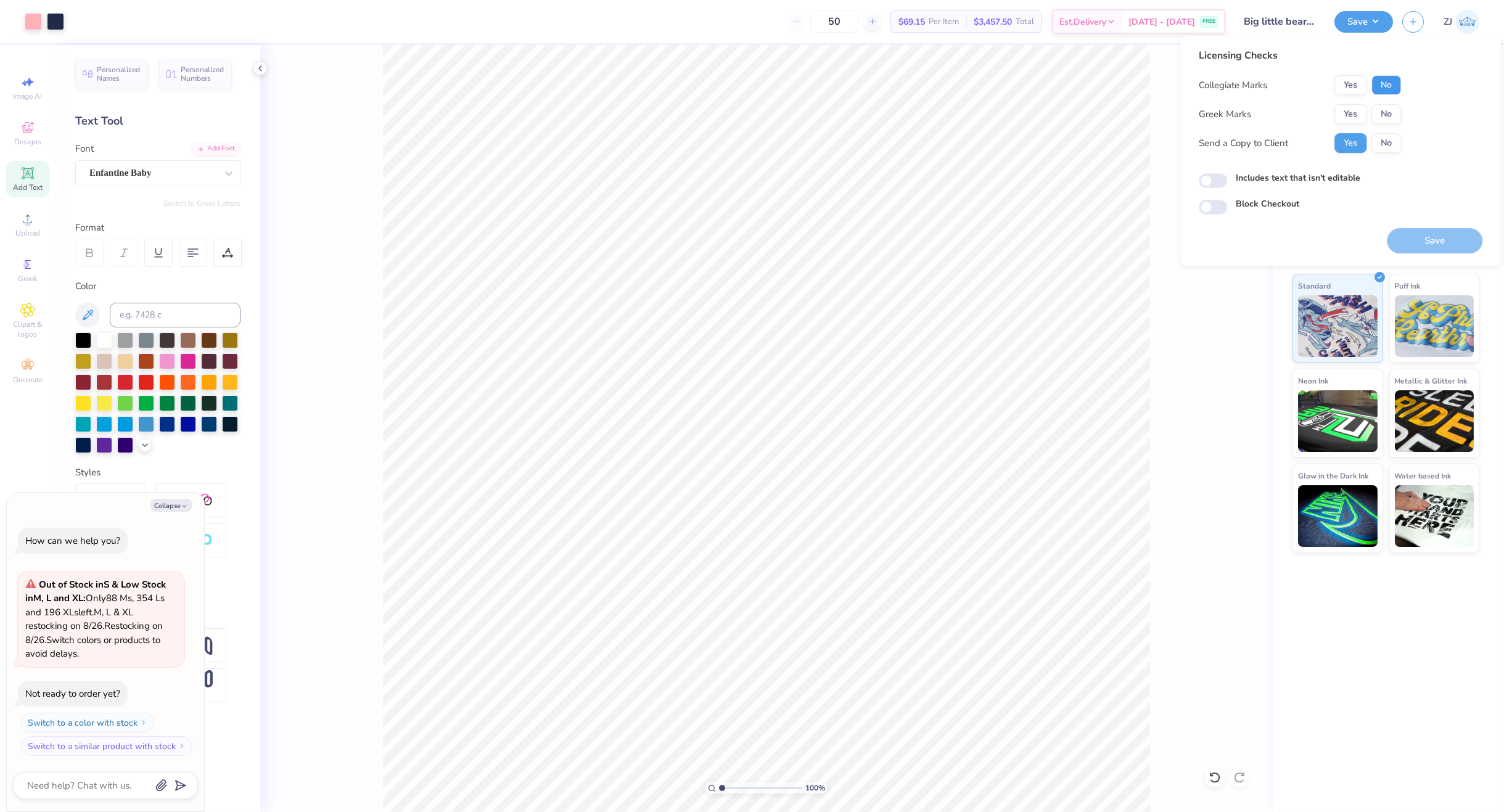
click at [1212, 81] on button "No" at bounding box center [1386, 85] width 30 height 20
click at [1212, 114] on button "Yes" at bounding box center [1350, 114] width 32 height 20
type textarea "x"
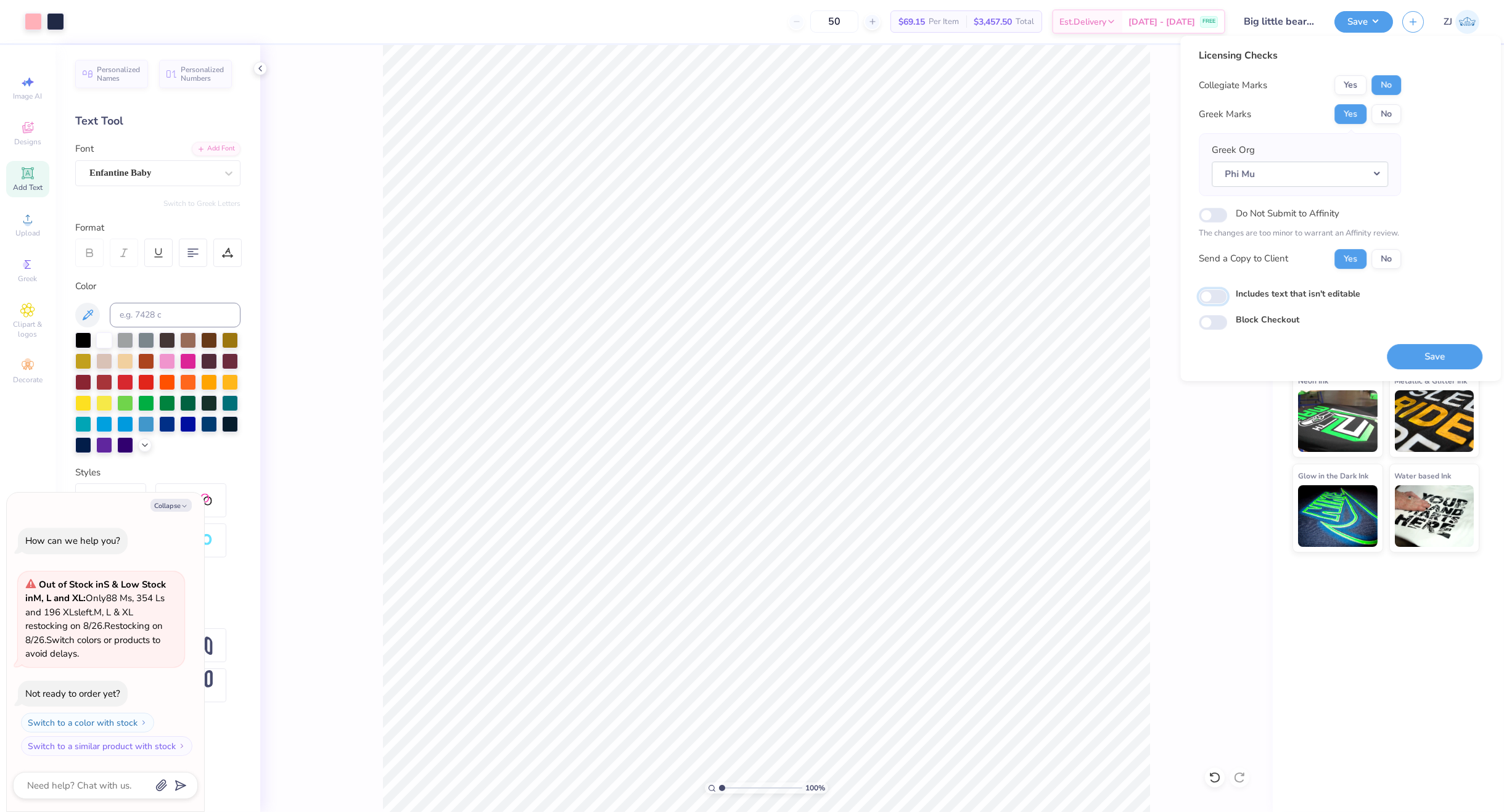
click at [1212, 292] on input "Includes text that isn't editable" at bounding box center [1213, 296] width 28 height 15
checkbox input "true"
type textarea "x"
click at [1211, 299] on input "Includes text that isn't editable" at bounding box center [1213, 296] width 28 height 15
checkbox input "false"
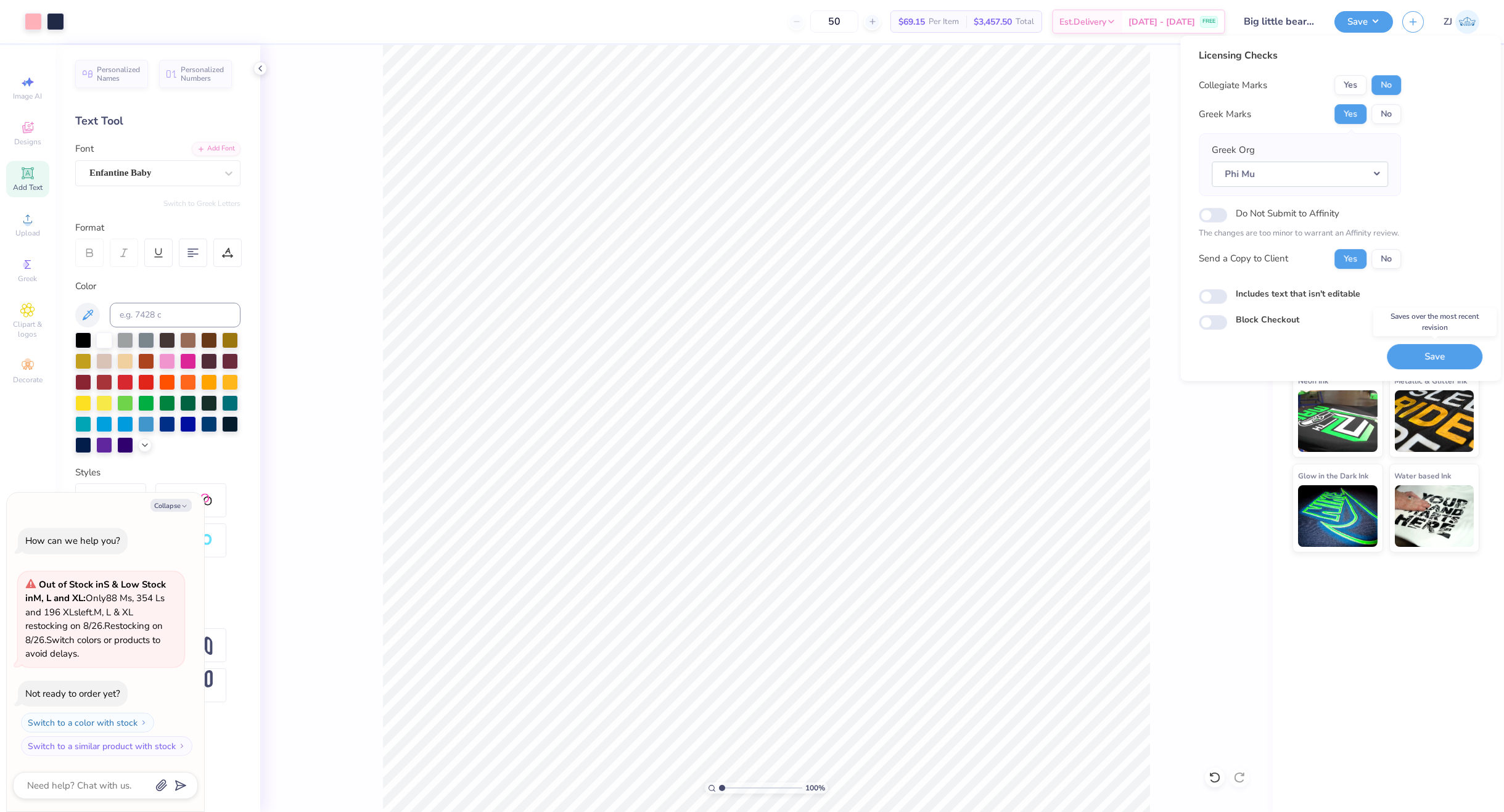
click at [1212, 357] on button "Save" at bounding box center [1434, 357] width 96 height 25
type textarea "x"
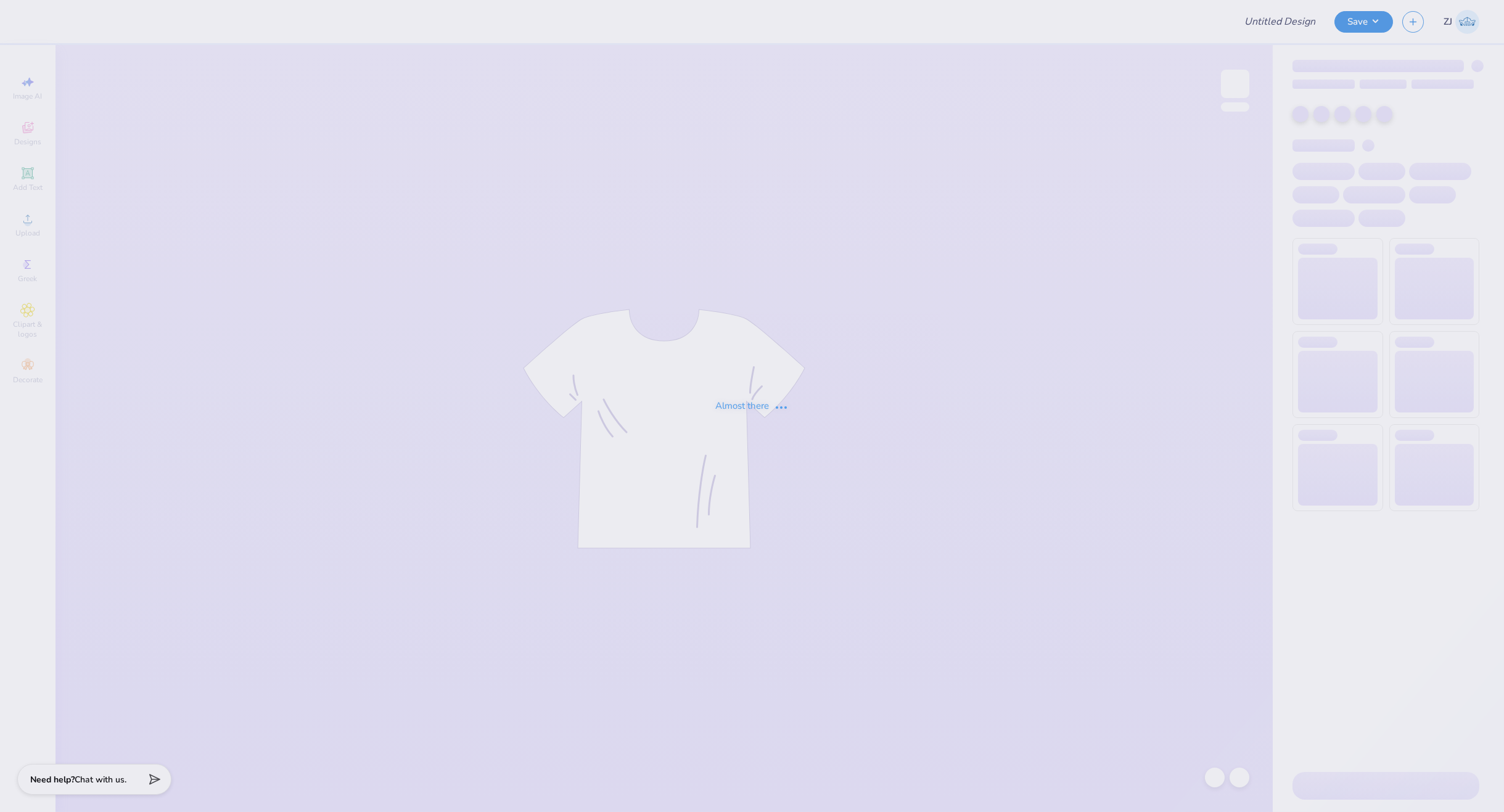
type input "AGR bus trip shirt 2"
